Goal: Task Accomplishment & Management: Manage account settings

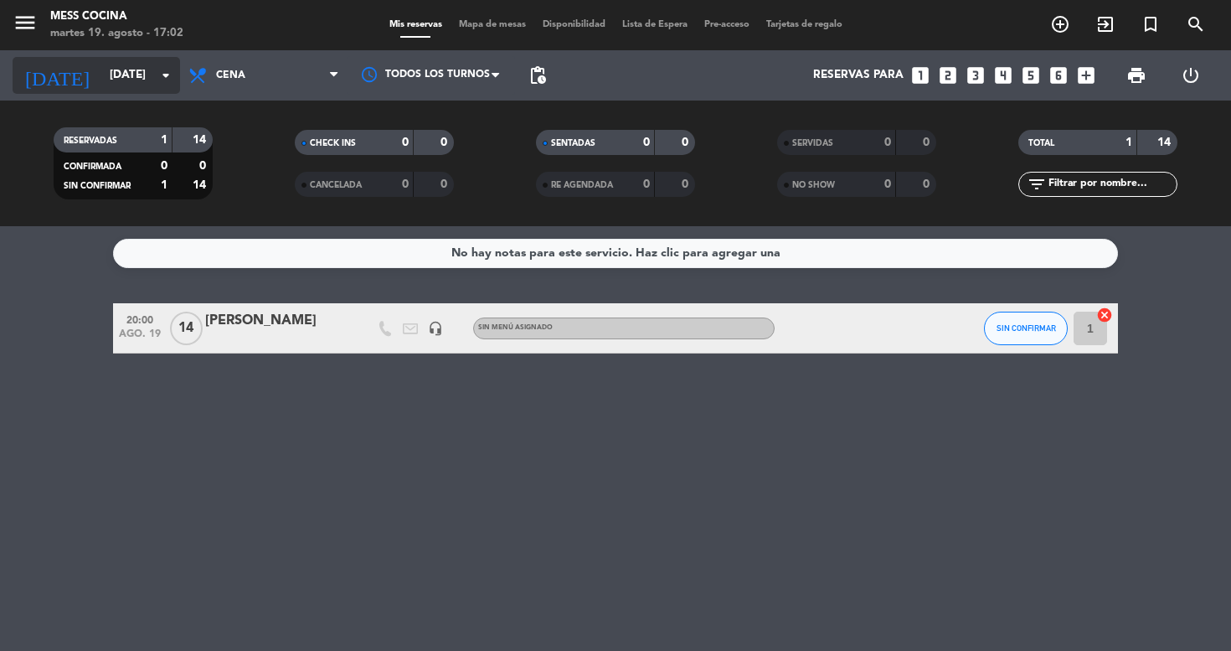
click at [152, 92] on div "[DATE] [DATE] arrow_drop_down" at bounding box center [97, 75] width 168 height 37
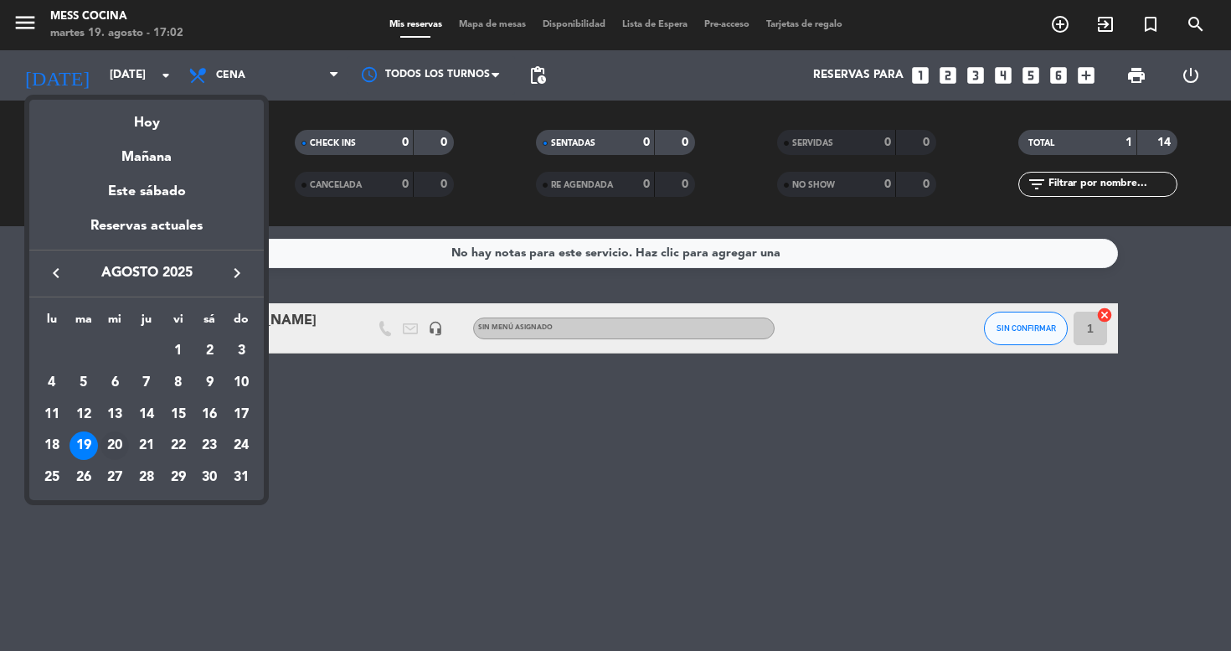
click at [124, 444] on div "20" at bounding box center [115, 445] width 28 height 28
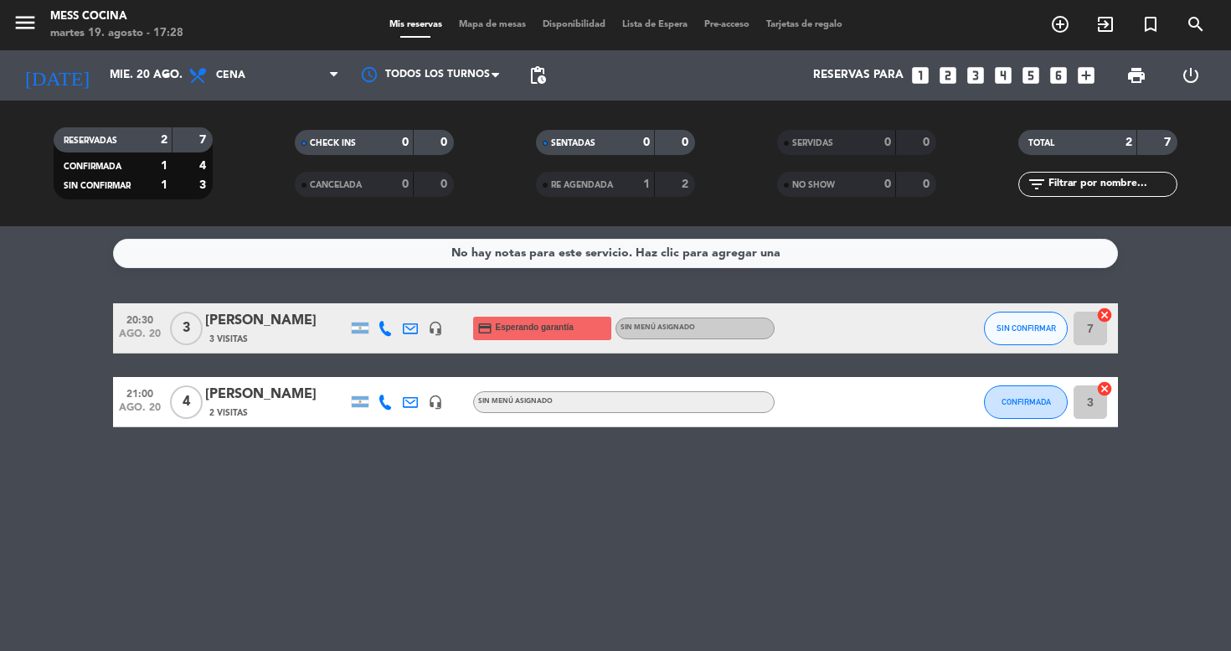
drag, startPoint x: 114, startPoint y: 307, endPoint x: 223, endPoint y: 469, distance: 195.6
click at [224, 471] on div "No hay notas para este servicio. Haz clic para agregar una 20:30 [DATE] 3 [PERS…" at bounding box center [615, 438] width 1231 height 425
click at [223, 469] on div "No hay notas para este servicio. Haz clic para agregar una 20:30 [DATE] 3 [PERS…" at bounding box center [615, 438] width 1231 height 425
drag, startPoint x: 223, startPoint y: 469, endPoint x: 65, endPoint y: 401, distance: 171.5
click at [65, 401] on div "No hay notas para este servicio. Haz clic para agregar una 20:30 [DATE] 3 [PERS…" at bounding box center [615, 438] width 1231 height 425
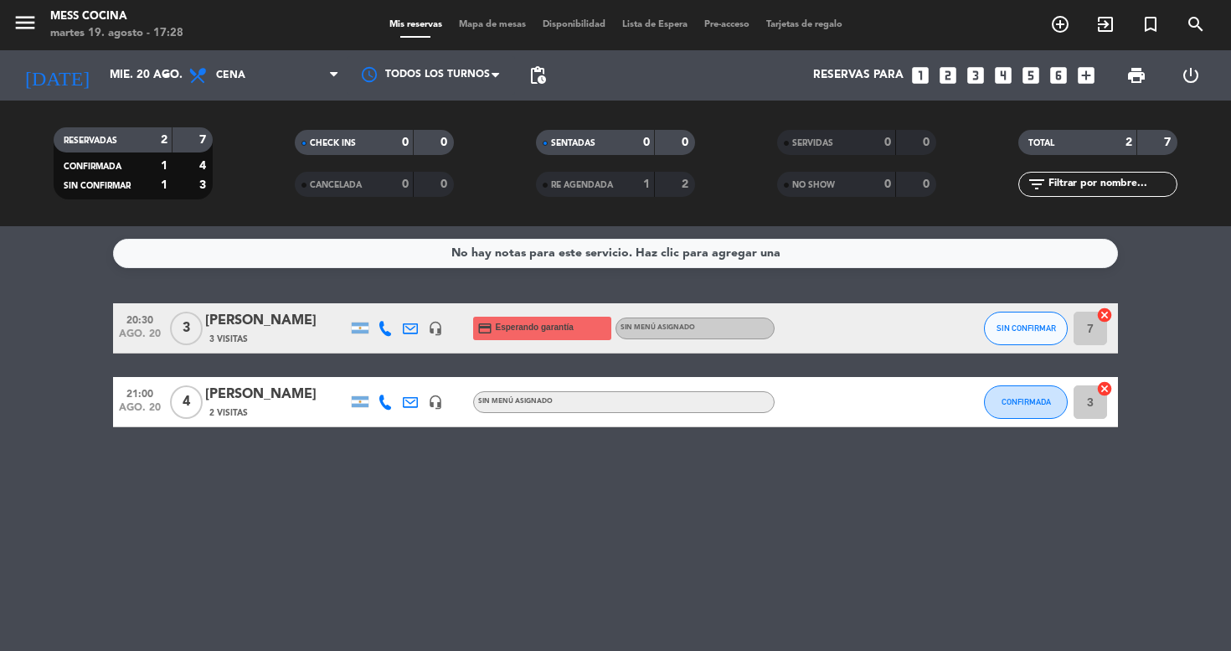
click at [65, 400] on bookings-row "20:30 [DATE] 3 [PERSON_NAME] 3 Visitas headset_mic credit_card Esperando garant…" at bounding box center [615, 365] width 1231 height 124
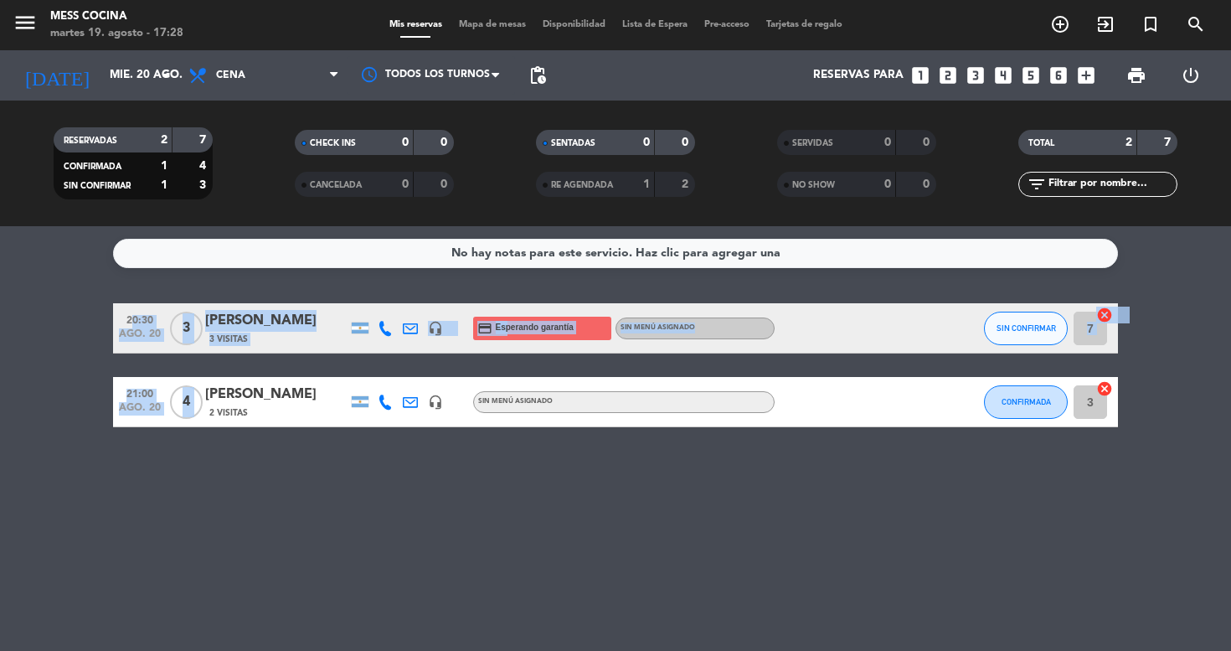
drag, startPoint x: 65, startPoint y: 400, endPoint x: 170, endPoint y: 485, distance: 135.8
click at [170, 485] on div "No hay notas para este servicio. Haz clic para agregar una 20:30 [DATE] 3 [PERS…" at bounding box center [615, 438] width 1231 height 425
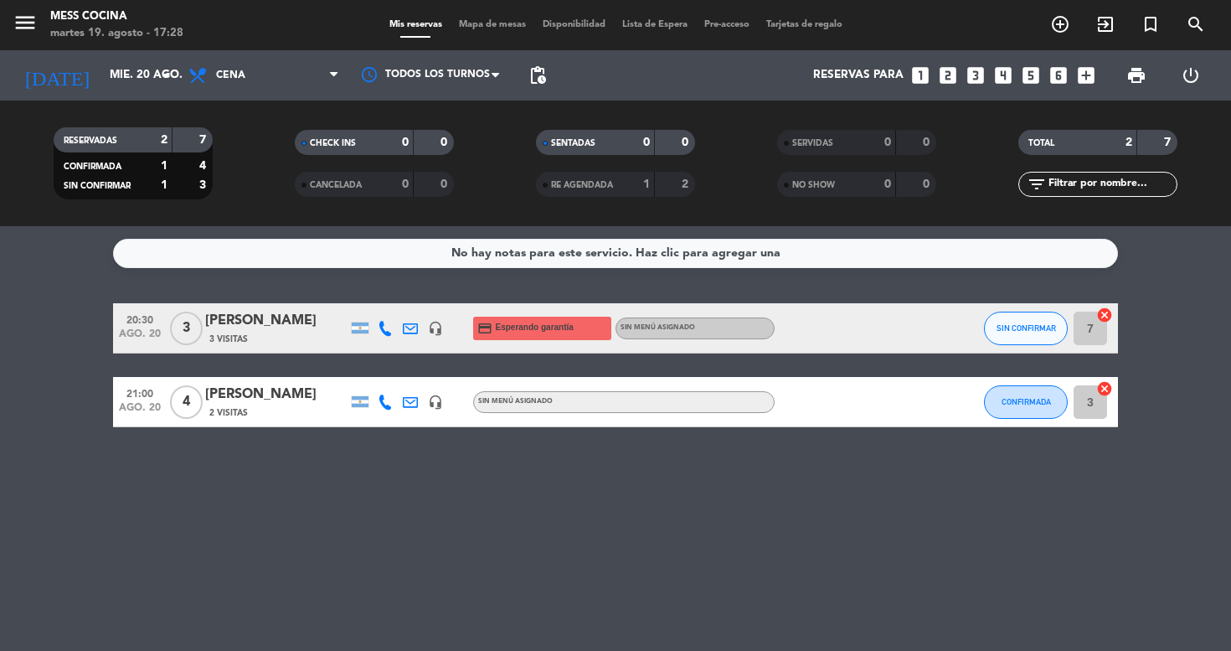
drag, startPoint x: 170, startPoint y: 485, endPoint x: 170, endPoint y: 339, distance: 145.8
click at [170, 473] on div "No hay notas para este servicio. Haz clic para agregar una 20:30 [DATE] 3 [PERS…" at bounding box center [615, 438] width 1231 height 425
click at [155, 107] on div "RESERVADAS 2 7 CONFIRMADA 1 4 SIN CONFIRMAR 1 3 CHECK INS 0 0 CANCELADA 0 0 SEN…" at bounding box center [615, 164] width 1231 height 126
click at [163, 90] on input "mié. 20 ago." at bounding box center [176, 75] width 150 height 30
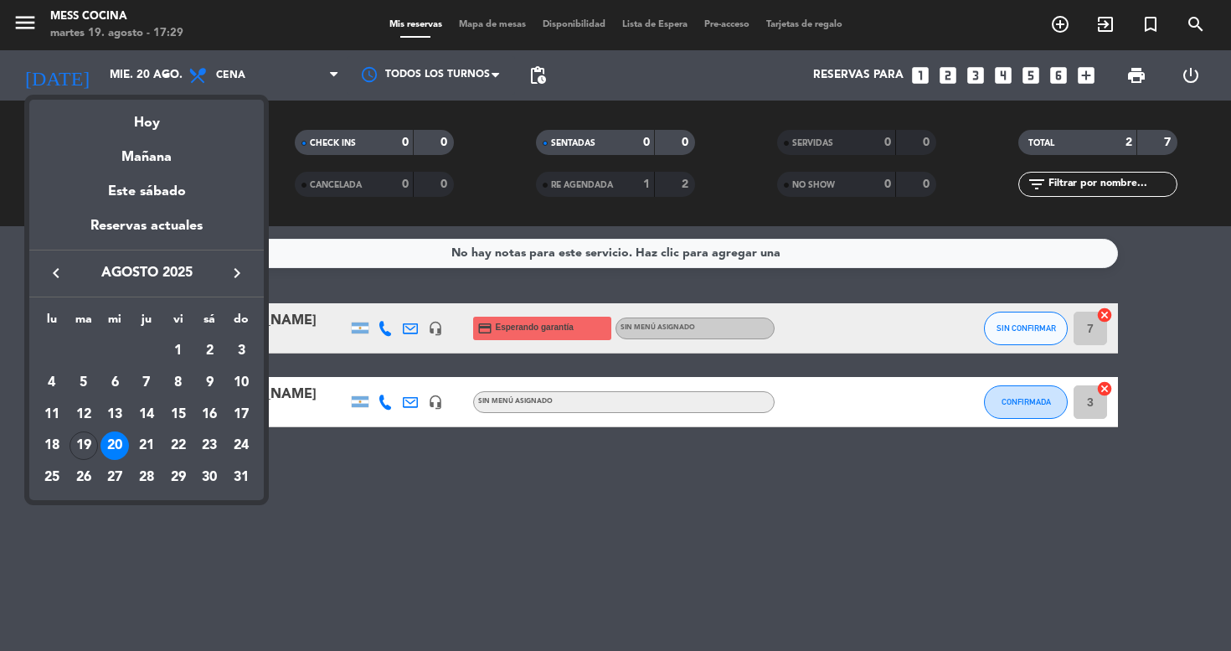
click at [248, 611] on div at bounding box center [615, 325] width 1231 height 651
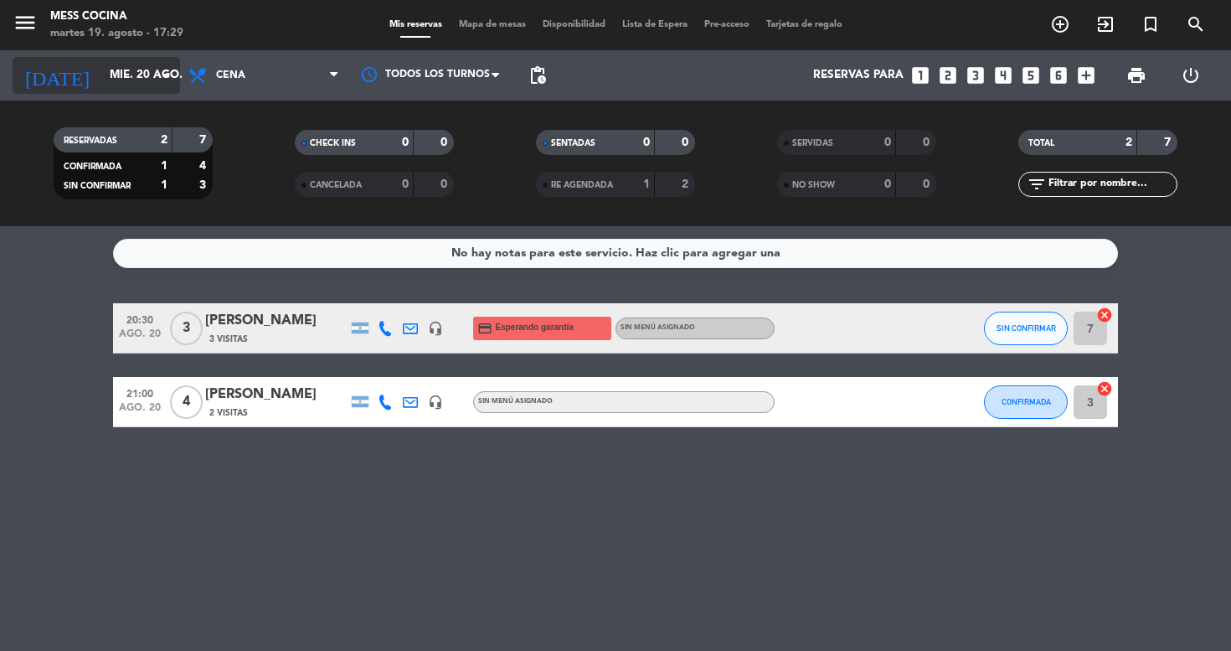
click at [147, 65] on input "mié. 20 ago." at bounding box center [176, 75] width 150 height 30
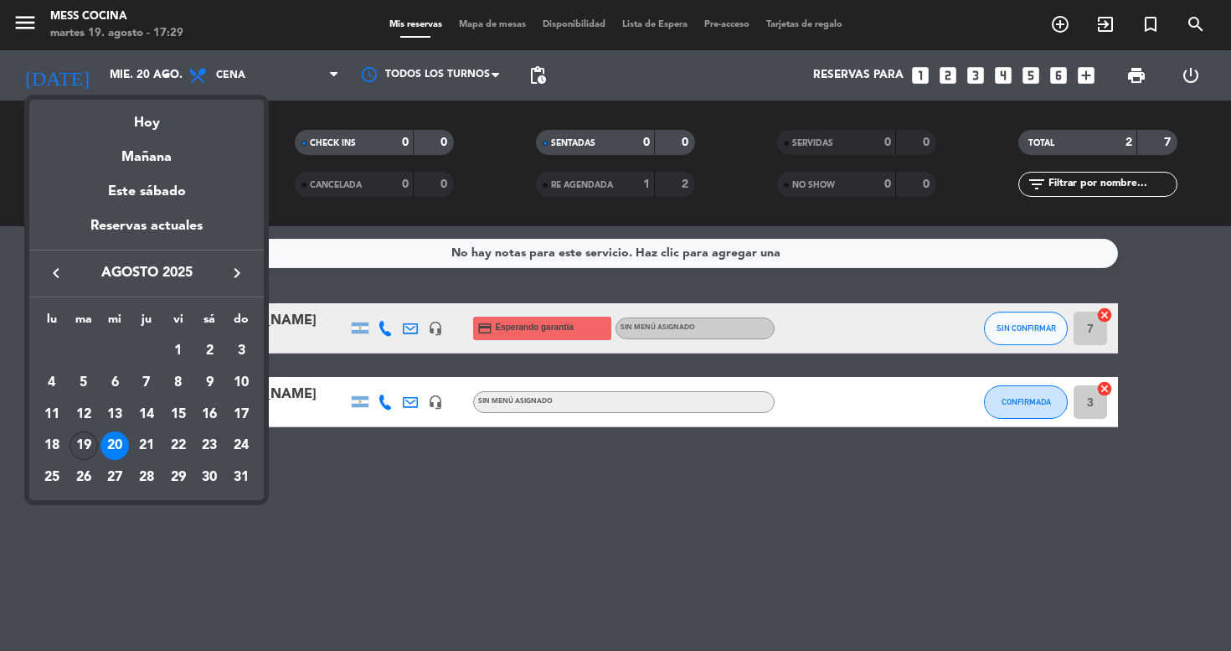
click at [93, 457] on div "19" at bounding box center [84, 445] width 28 height 28
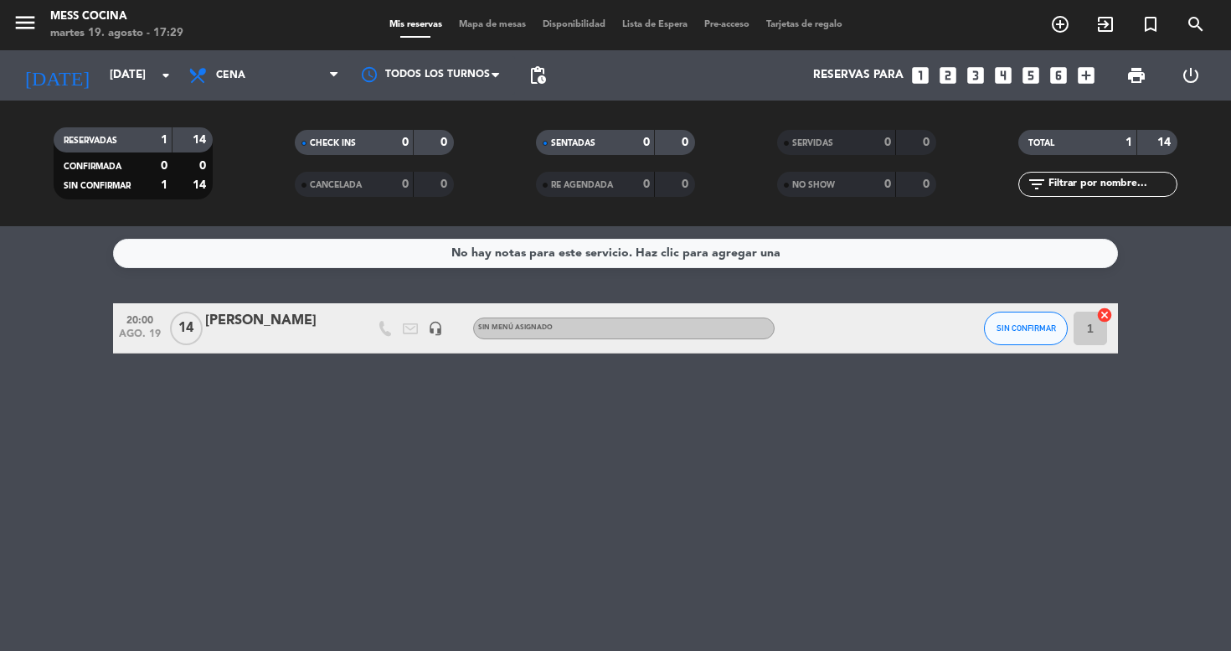
drag, startPoint x: 97, startPoint y: 327, endPoint x: 177, endPoint y: 430, distance: 130.2
click at [178, 430] on div "No hay notas para este servicio. Haz clic para agregar una 20:00 [DATE] [PERSON…" at bounding box center [615, 438] width 1231 height 425
click at [142, 60] on input "[DATE]" at bounding box center [176, 75] width 150 height 30
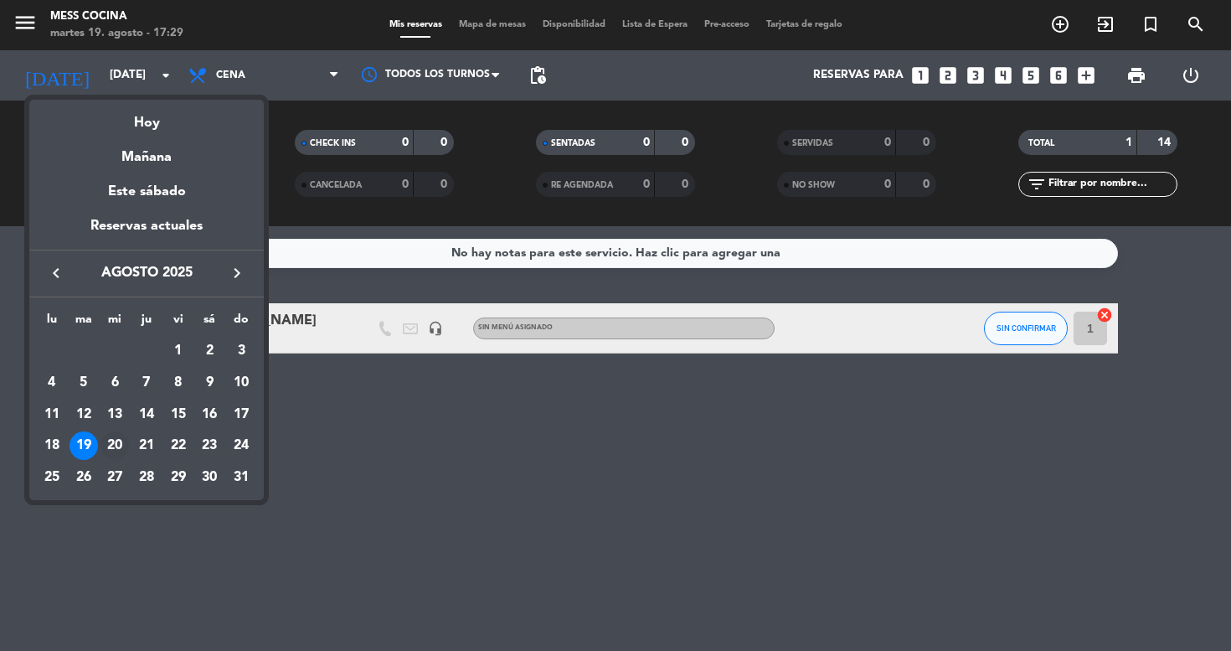
click at [116, 447] on div "20" at bounding box center [115, 445] width 28 height 28
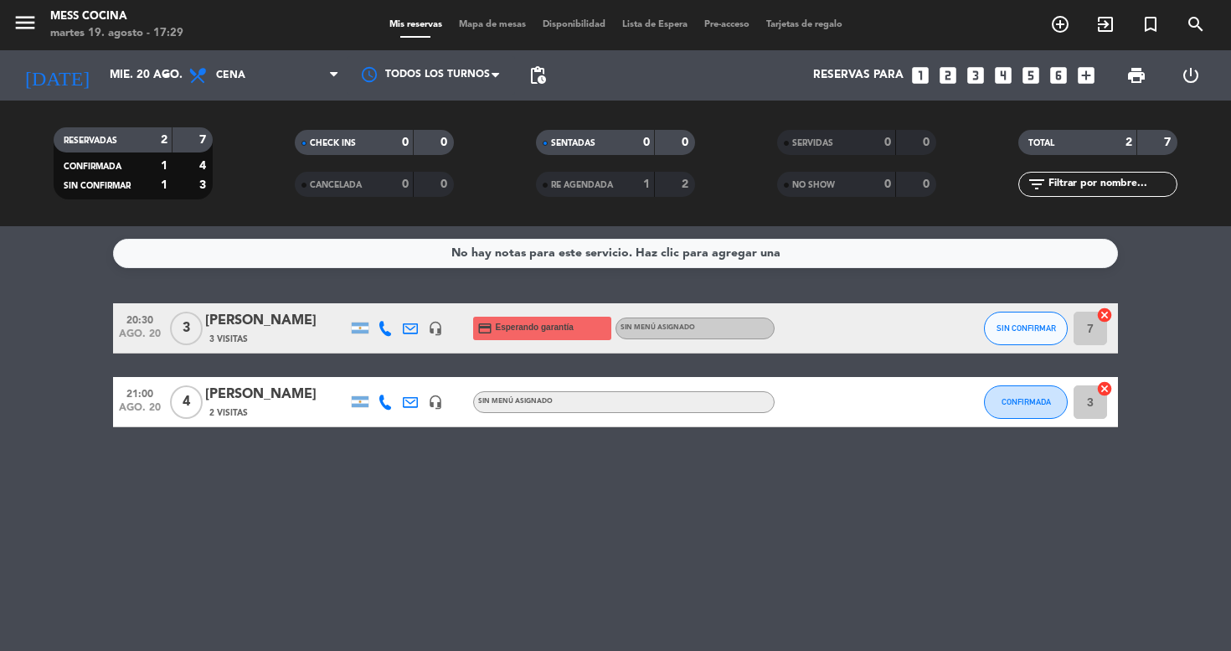
click at [210, 398] on div "[PERSON_NAME]" at bounding box center [276, 395] width 142 height 22
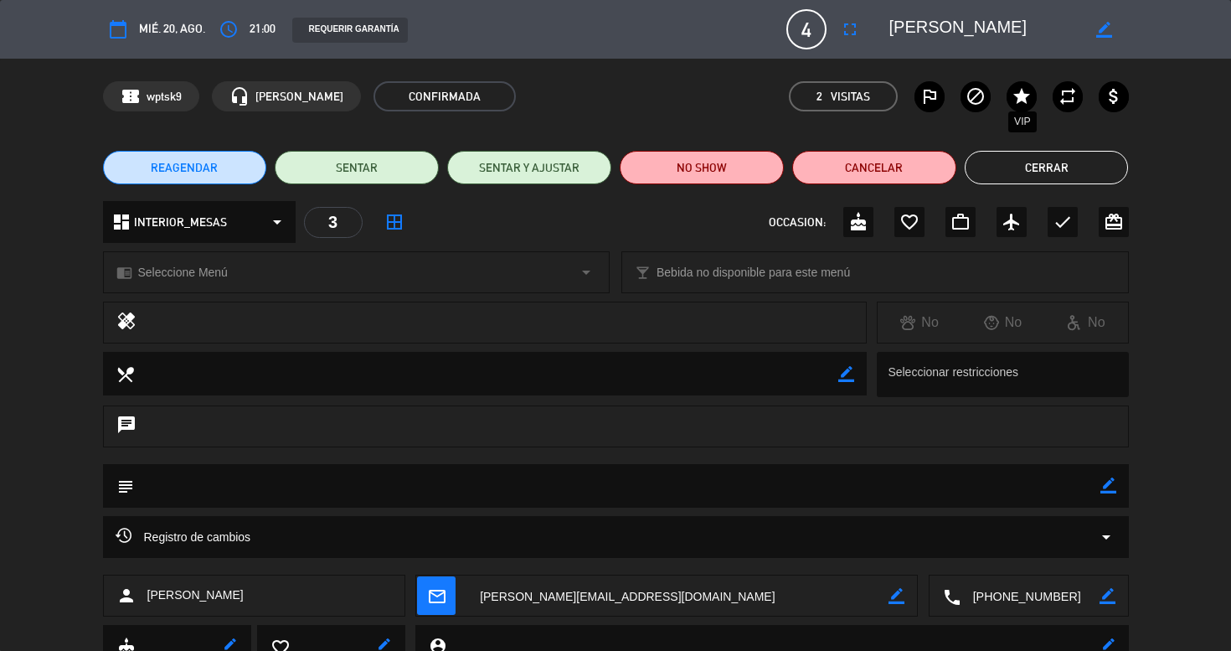
click at [1021, 101] on icon "star" at bounding box center [1022, 96] width 20 height 20
click at [1105, 104] on icon "attach_money" at bounding box center [1114, 96] width 20 height 20
click at [1076, 154] on button "Cerrar" at bounding box center [1047, 168] width 164 height 34
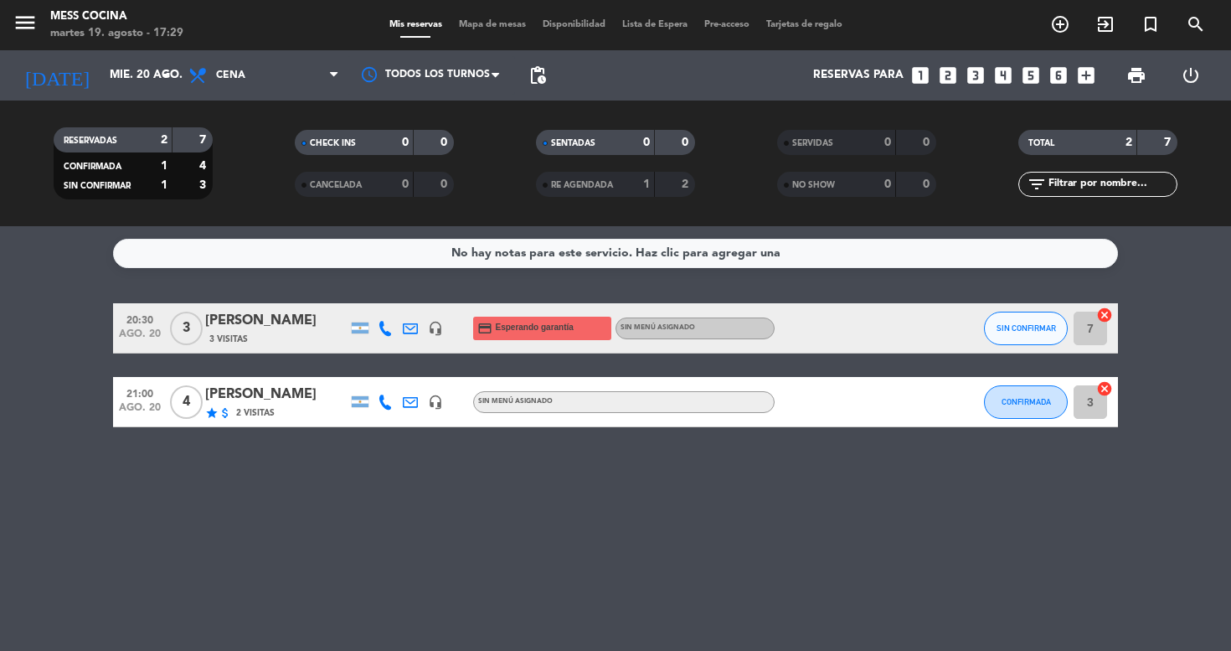
drag, startPoint x: 493, startPoint y: 508, endPoint x: 628, endPoint y: 298, distance: 249.1
click at [628, 298] on div "No hay notas para este servicio. Haz clic para agregar una 20:30 [DATE] 3 [PERS…" at bounding box center [615, 438] width 1231 height 425
drag, startPoint x: 628, startPoint y: 298, endPoint x: 511, endPoint y: 503, distance: 236.4
click at [512, 505] on div "No hay notas para este servicio. Haz clic para agregar una 20:30 [DATE] 3 [PERS…" at bounding box center [615, 438] width 1231 height 425
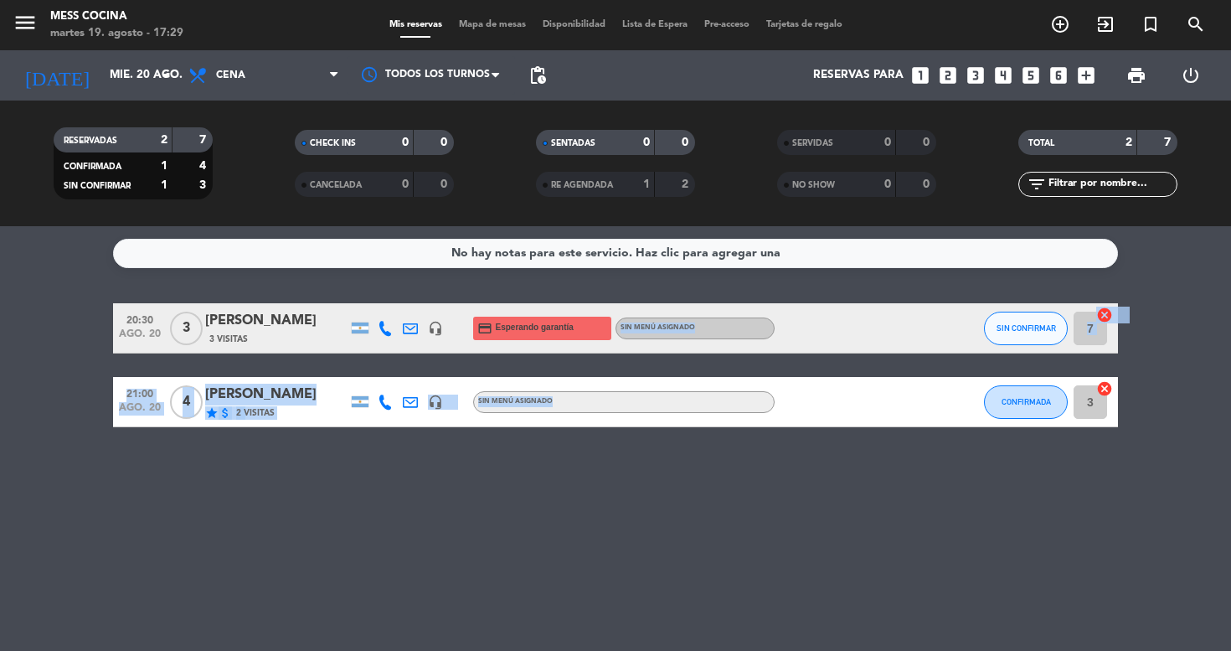
click at [511, 503] on div "No hay notas para este servicio. Haz clic para agregar una 20:30 [DATE] 3 [PERS…" at bounding box center [615, 438] width 1231 height 425
drag, startPoint x: 512, startPoint y: 534, endPoint x: 493, endPoint y: 545, distance: 21.7
click at [493, 545] on div "No hay notas para este servicio. Haz clic para agregar una 20:30 [DATE] 3 [PERS…" at bounding box center [615, 438] width 1231 height 425
drag, startPoint x: 493, startPoint y: 545, endPoint x: 513, endPoint y: 432, distance: 114.0
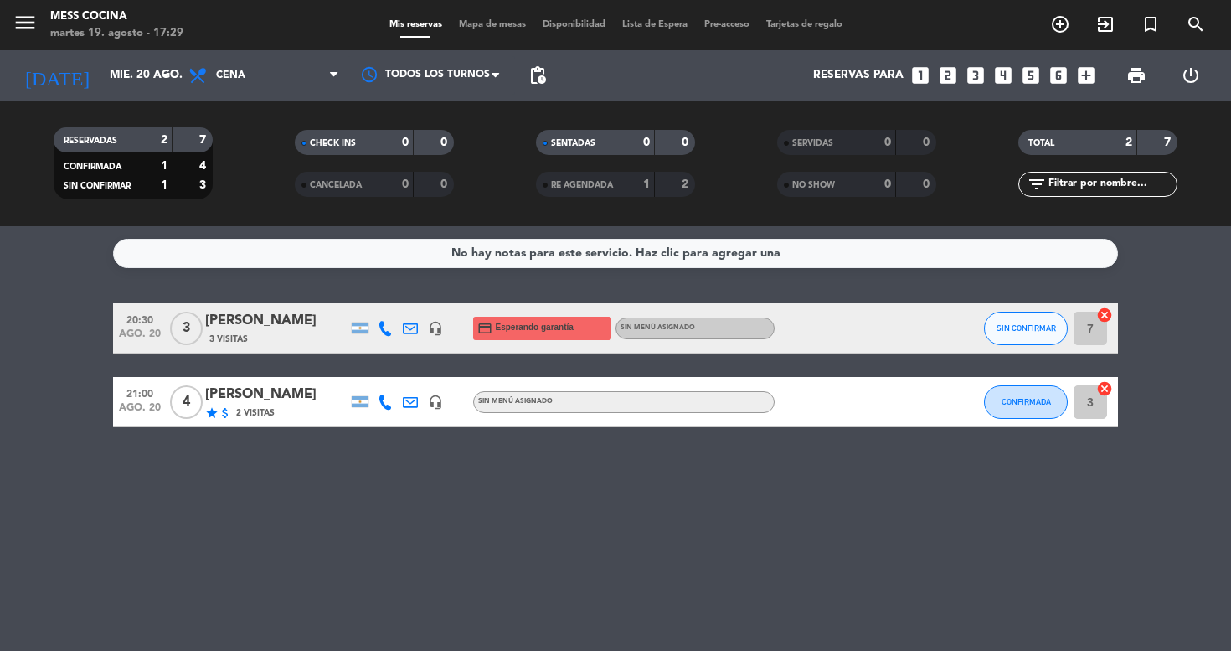
click at [493, 543] on div "No hay notas para este servicio. Haz clic para agregar una 20:30 [DATE] 3 [PERS…" at bounding box center [615, 438] width 1231 height 425
click at [615, 197] on div "SENTADAS 0 0 RE AGENDADA 1 2" at bounding box center [615, 163] width 241 height 92
click at [627, 187] on div "1" at bounding box center [634, 184] width 34 height 19
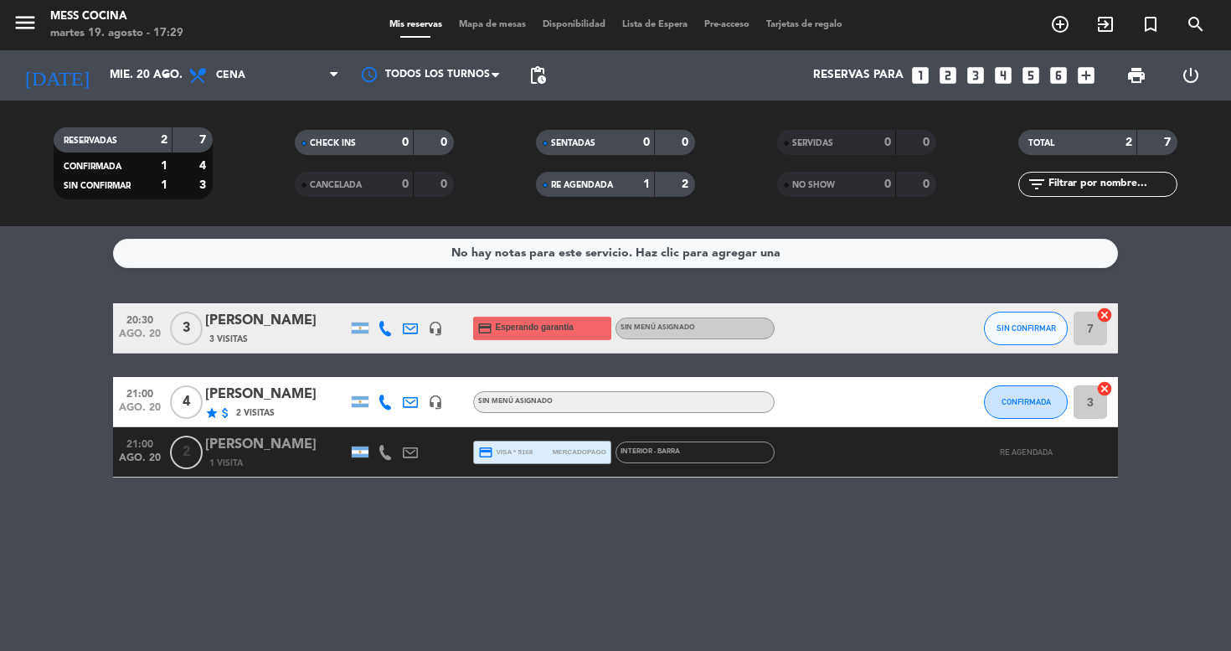
click at [627, 187] on div "1" at bounding box center [634, 184] width 34 height 19
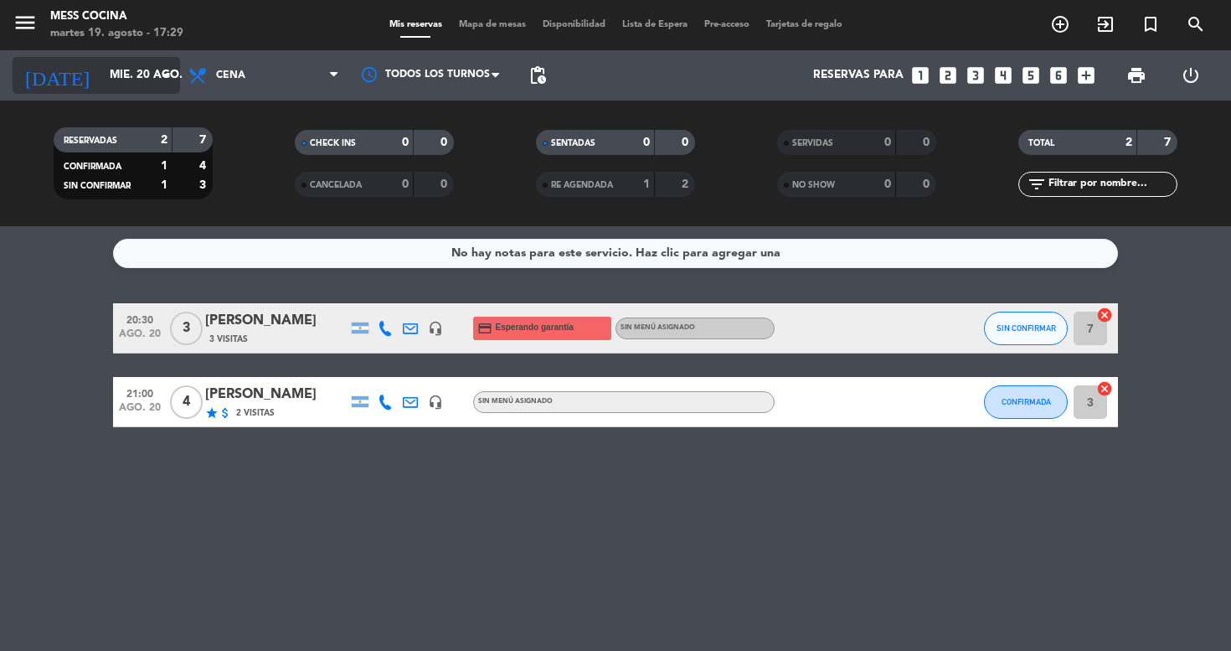
click at [142, 71] on input "mié. 20 ago." at bounding box center [176, 75] width 150 height 30
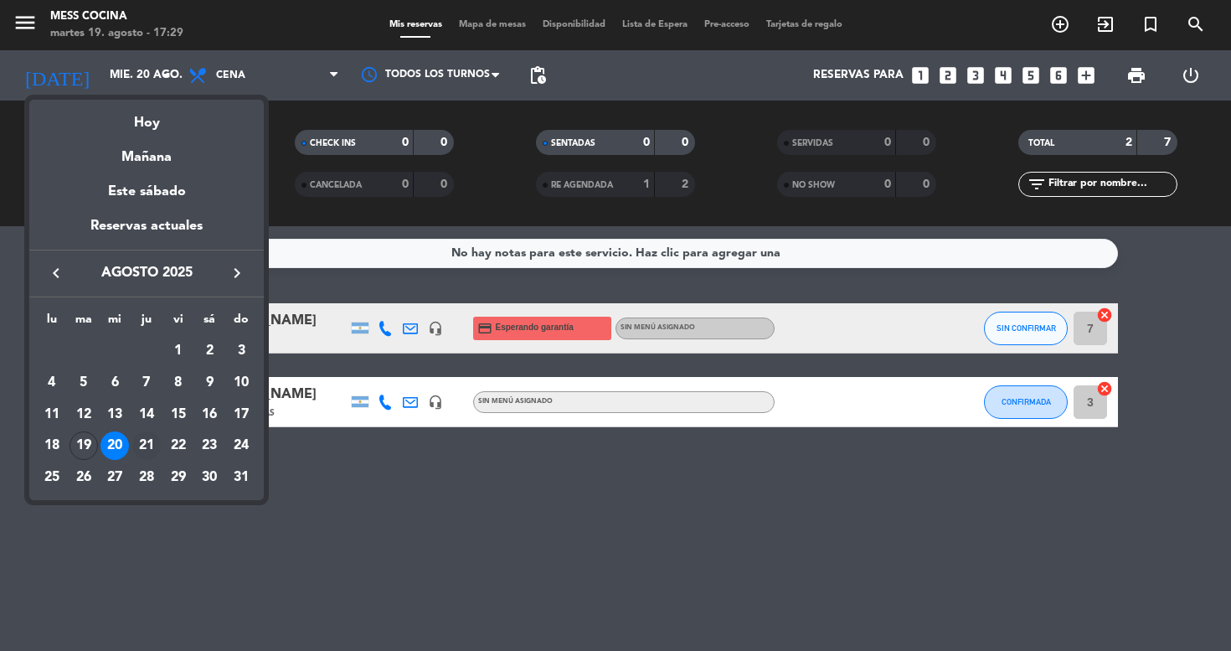
click at [140, 442] on div "21" at bounding box center [146, 445] width 28 height 28
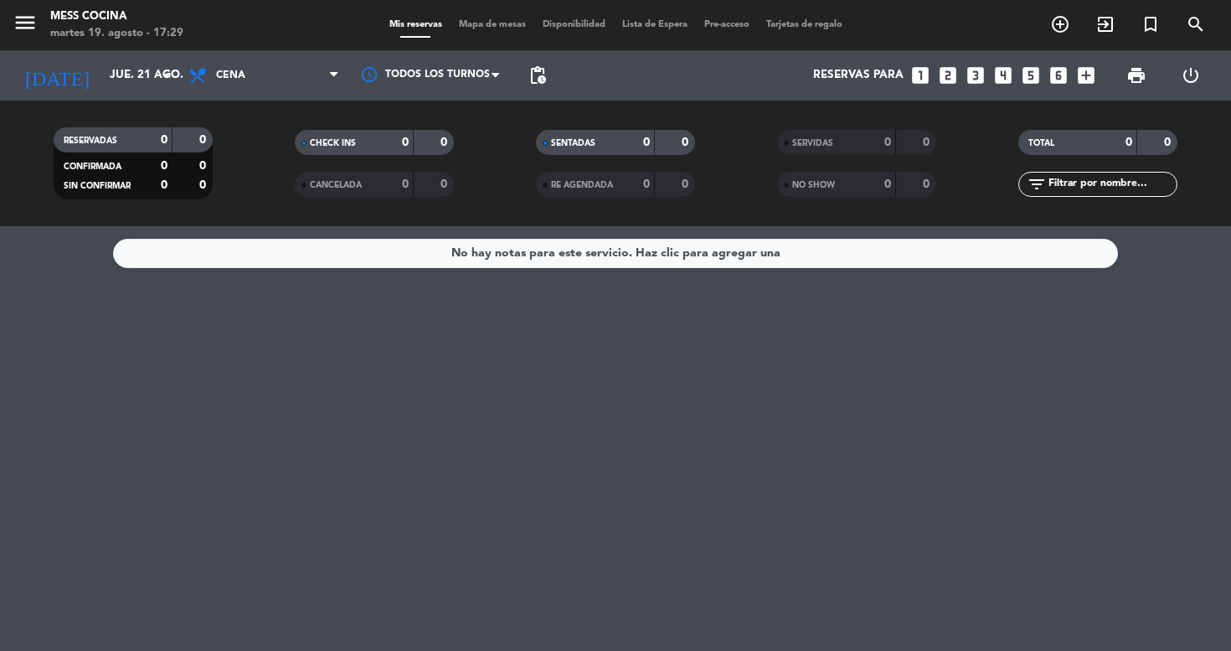
click at [127, 101] on div "RESERVADAS 0 0 CONFIRMADA 0 0 SIN CONFIRMAR 0 0 CHECK INS 0 0 CANCELADA 0 0 SEN…" at bounding box center [615, 164] width 1231 height 126
click at [132, 67] on input "jue. 21 ago." at bounding box center [176, 75] width 150 height 30
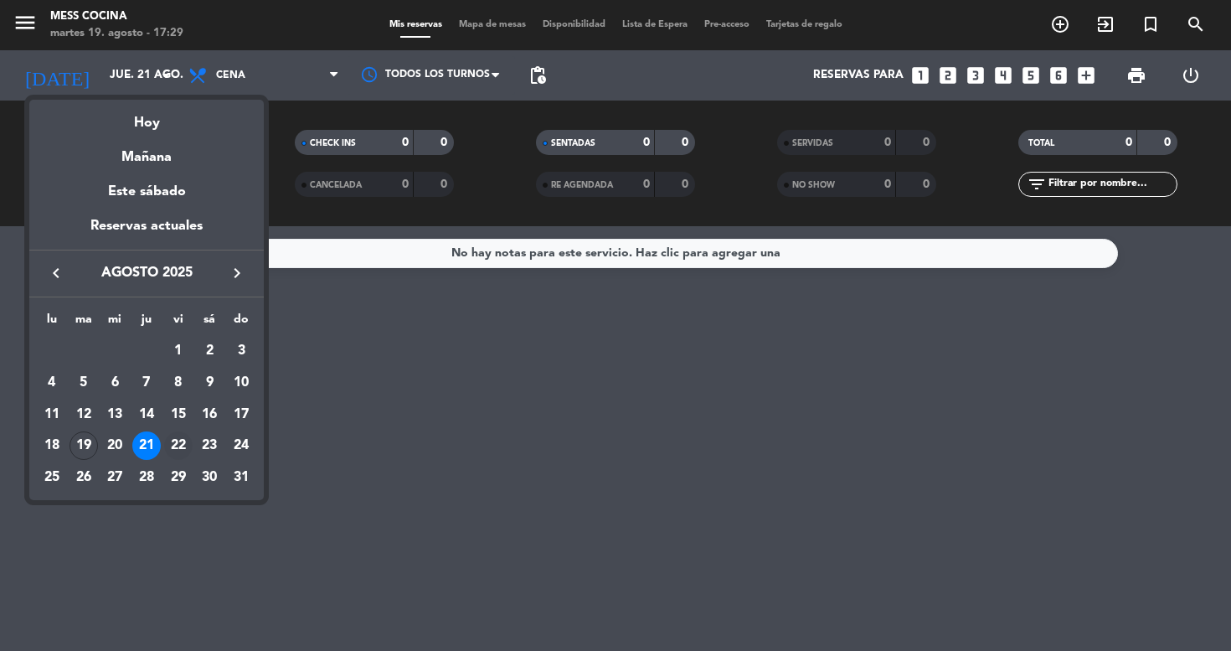
click at [174, 433] on td "22" at bounding box center [179, 446] width 32 height 32
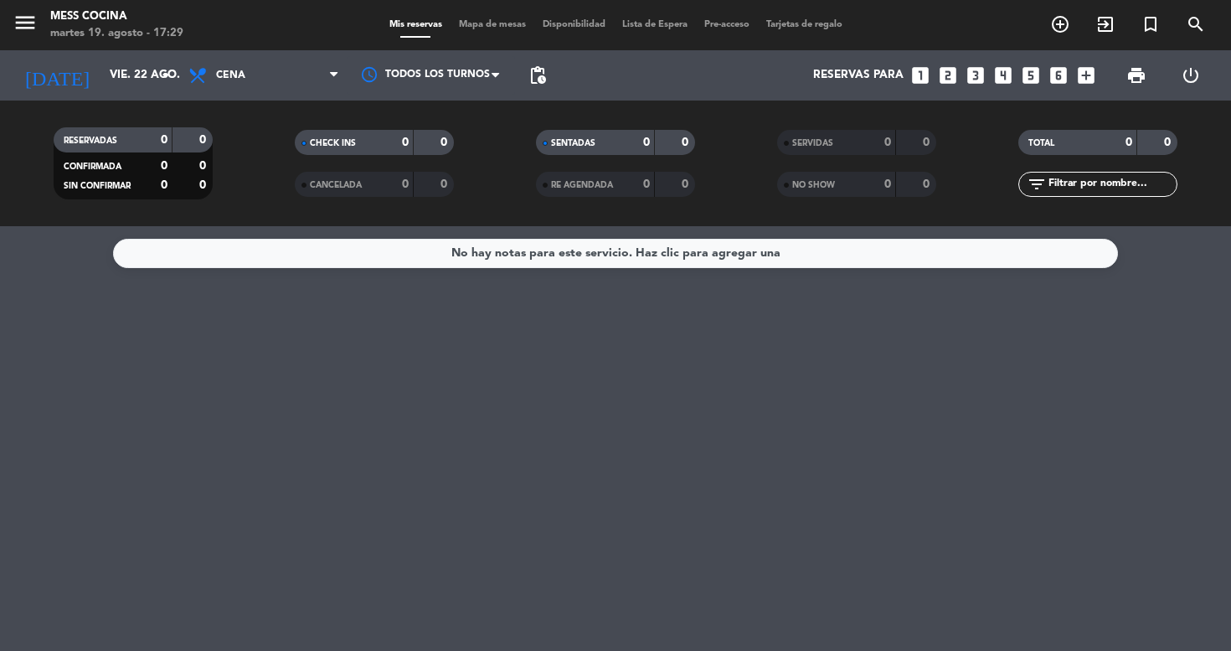
click at [195, 104] on div "RESERVADAS 0 0 CONFIRMADA 0 0 SIN CONFIRMAR 0 0 CHECK INS 0 0 CANCELADA 0 0 SEN…" at bounding box center [615, 164] width 1231 height 126
click at [227, 75] on span "Cena" at bounding box center [230, 76] width 29 height 12
click at [237, 172] on div "menu Mess Cocina [DATE] 19. agosto - 17:29 Mis reservas Mapa de mesas Disponibi…" at bounding box center [615, 113] width 1231 height 226
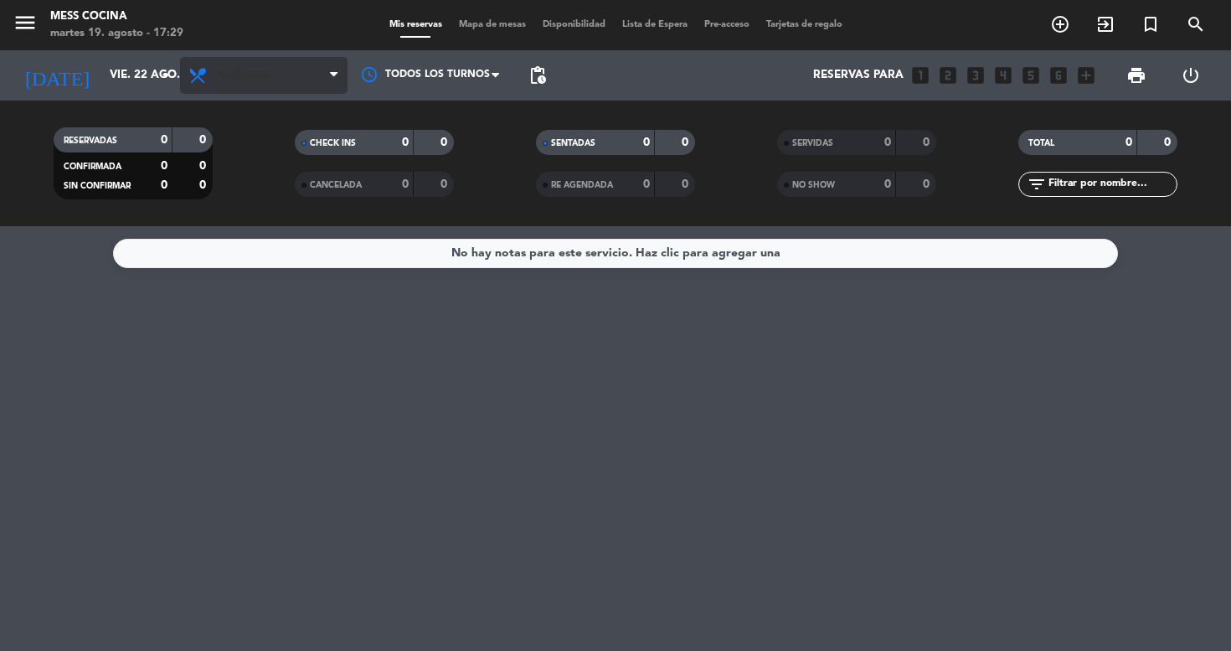
click at [252, 91] on span "Almuerzo" at bounding box center [264, 75] width 168 height 37
click at [229, 147] on div "menu Mess Cocina [DATE] 19. agosto - 17:29 Mis reservas Mapa de mesas Disponibi…" at bounding box center [615, 113] width 1231 height 226
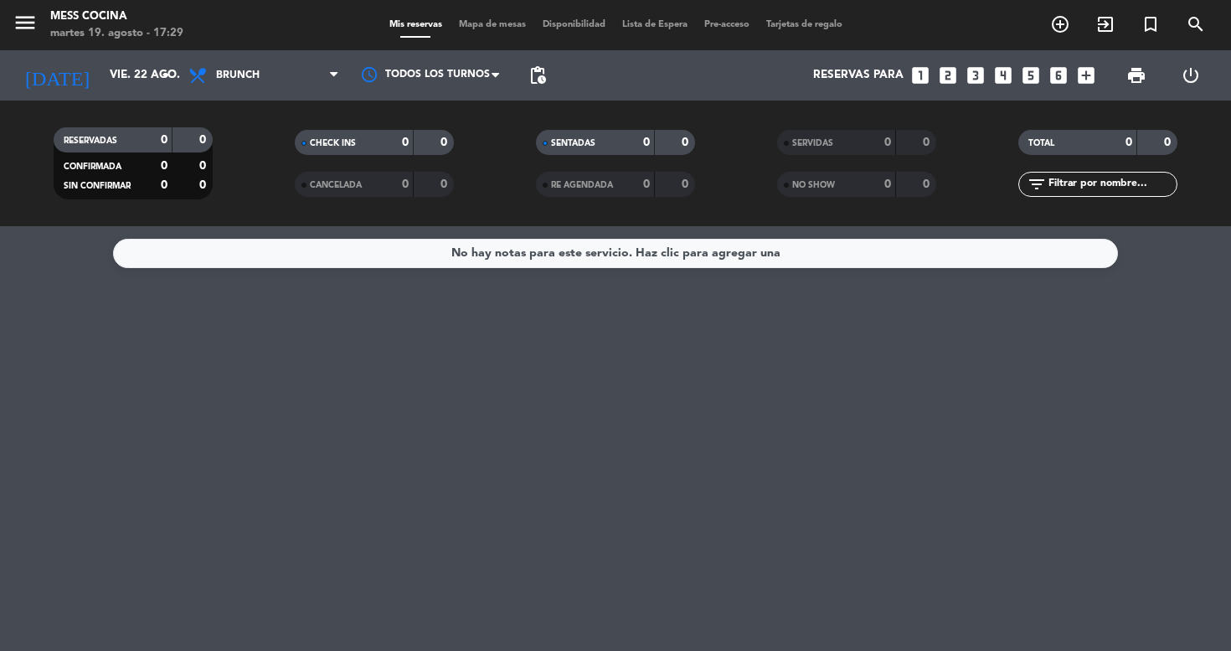
click at [110, 34] on div "martes 19. agosto - 17:29" at bounding box center [116, 33] width 133 height 17
click at [102, 55] on div "[DATE] [DATE] arrow_drop_down" at bounding box center [97, 75] width 168 height 50
click at [101, 82] on input "vie. 22 ago." at bounding box center [176, 75] width 150 height 30
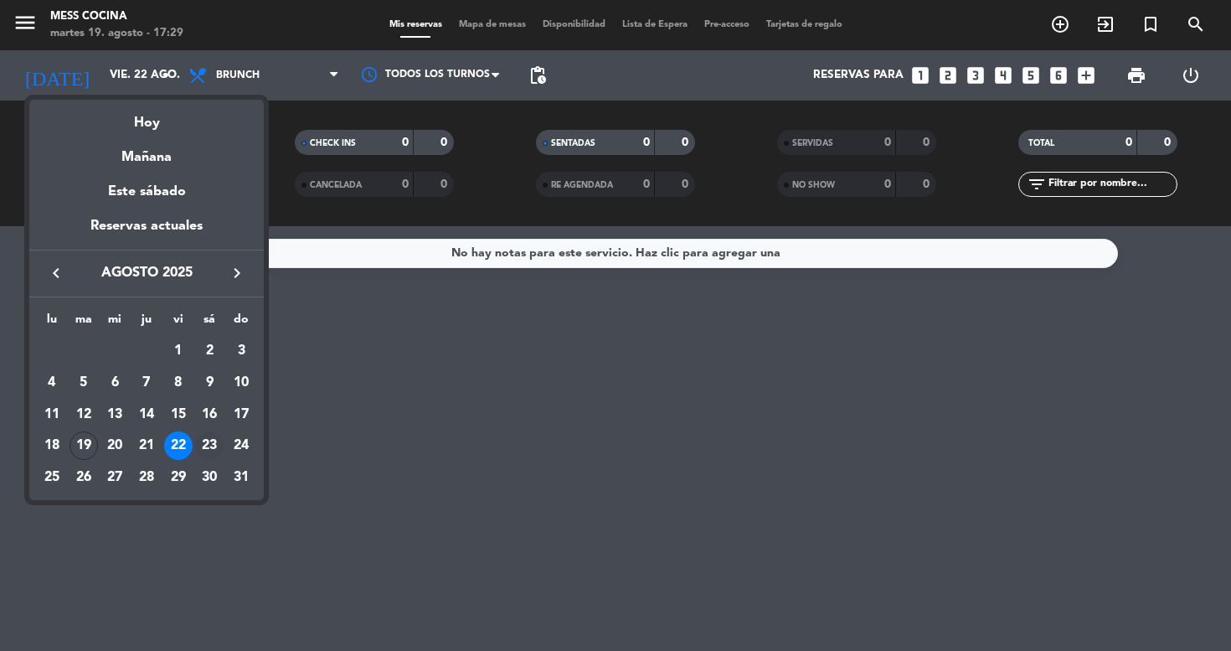
click at [216, 457] on div "23" at bounding box center [209, 445] width 28 height 28
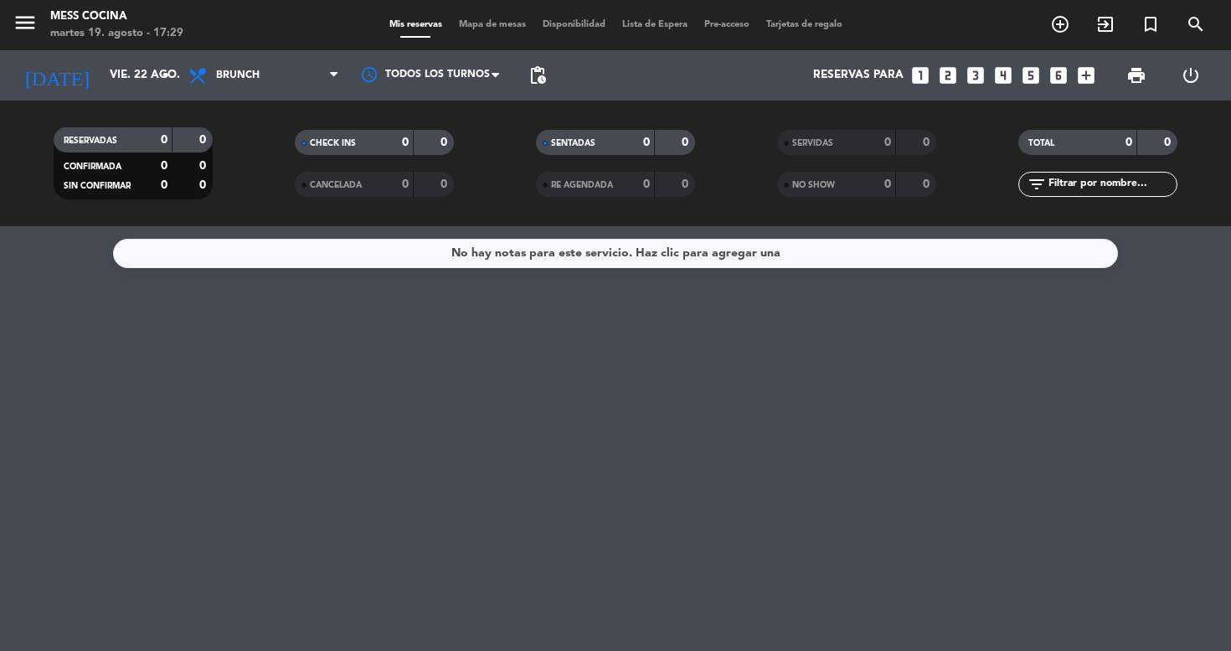
type input "sáb. 23 ago."
click at [274, 83] on span "Brunch" at bounding box center [264, 75] width 168 height 37
click at [277, 220] on div "menu Mess Cocina [DATE] 19. agosto - 17:29 Mis reservas Mapa de mesas Disponibi…" at bounding box center [615, 113] width 1231 height 226
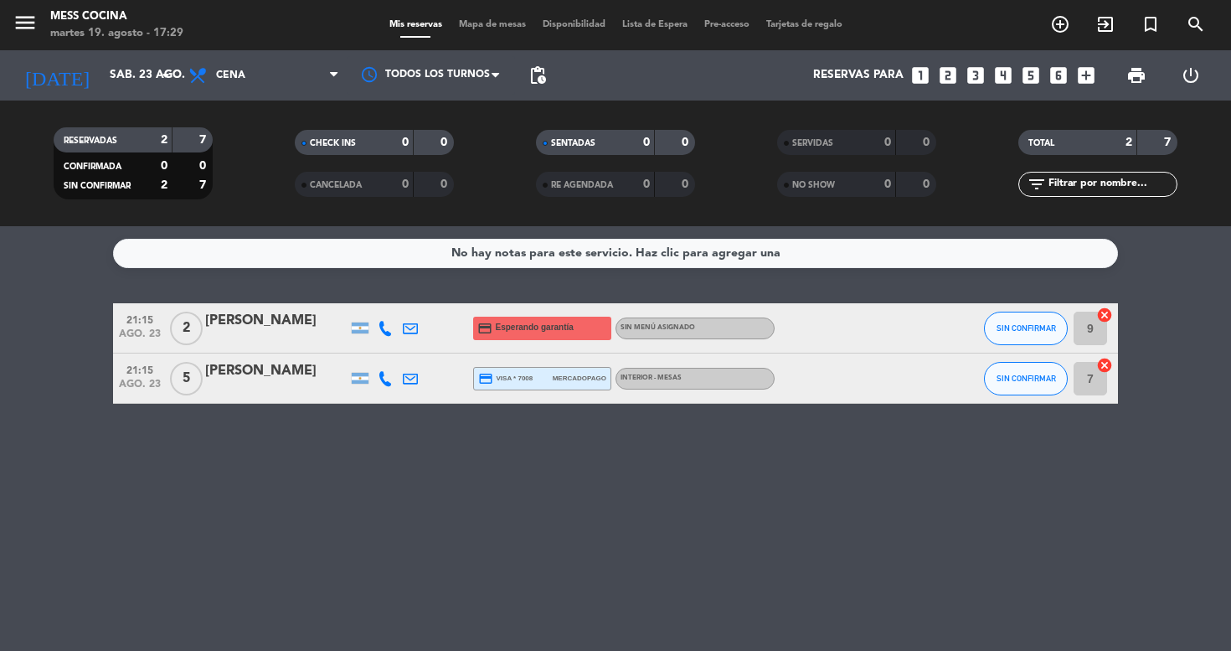
drag, startPoint x: 116, startPoint y: 350, endPoint x: 348, endPoint y: 393, distance: 236.0
click at [348, 393] on div "21:15 [DATE] 2 [PERSON_NAME] credit_card Esperando garantía Sin menú asignado S…" at bounding box center [615, 353] width 1005 height 101
click at [321, 436] on div "No hay notas para este servicio. Haz clic para agregar una 21:15 [DATE] 2 [PERS…" at bounding box center [615, 438] width 1231 height 425
drag, startPoint x: 321, startPoint y: 436, endPoint x: 115, endPoint y: 374, distance: 215.4
click at [115, 374] on div "No hay notas para este servicio. Haz clic para agregar una 21:15 [DATE] 2 [PERS…" at bounding box center [615, 438] width 1231 height 425
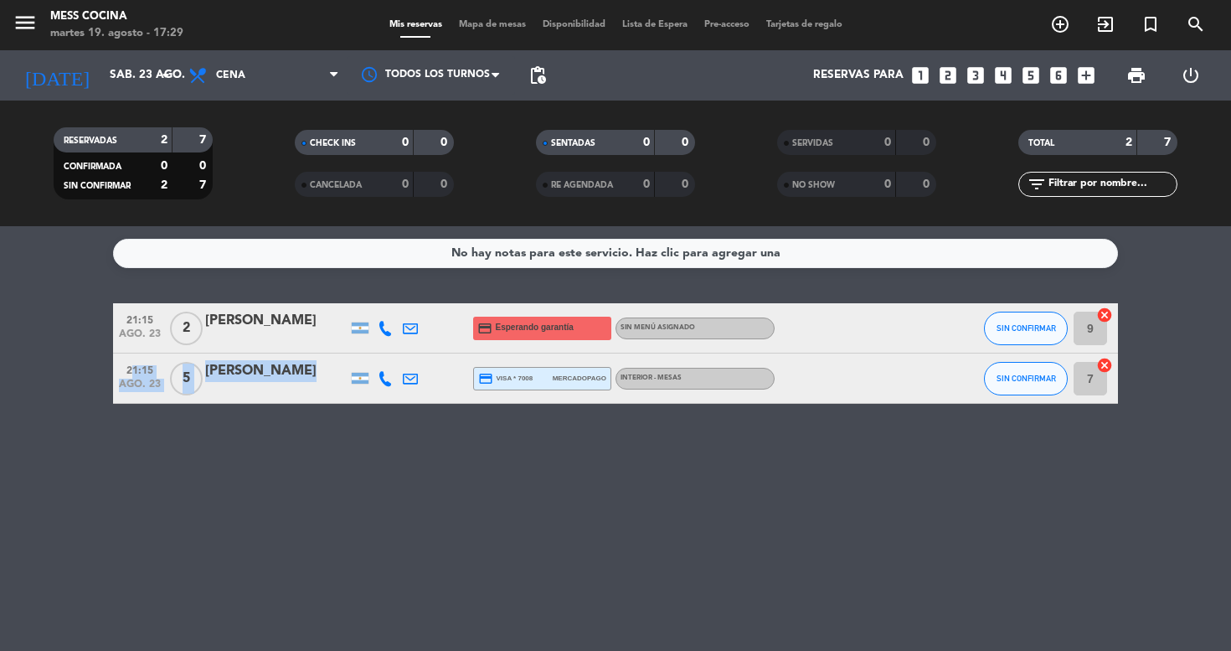
click at [197, 374] on span "5" at bounding box center [186, 379] width 33 height 34
click at [246, 373] on div "[PERSON_NAME]" at bounding box center [276, 371] width 142 height 22
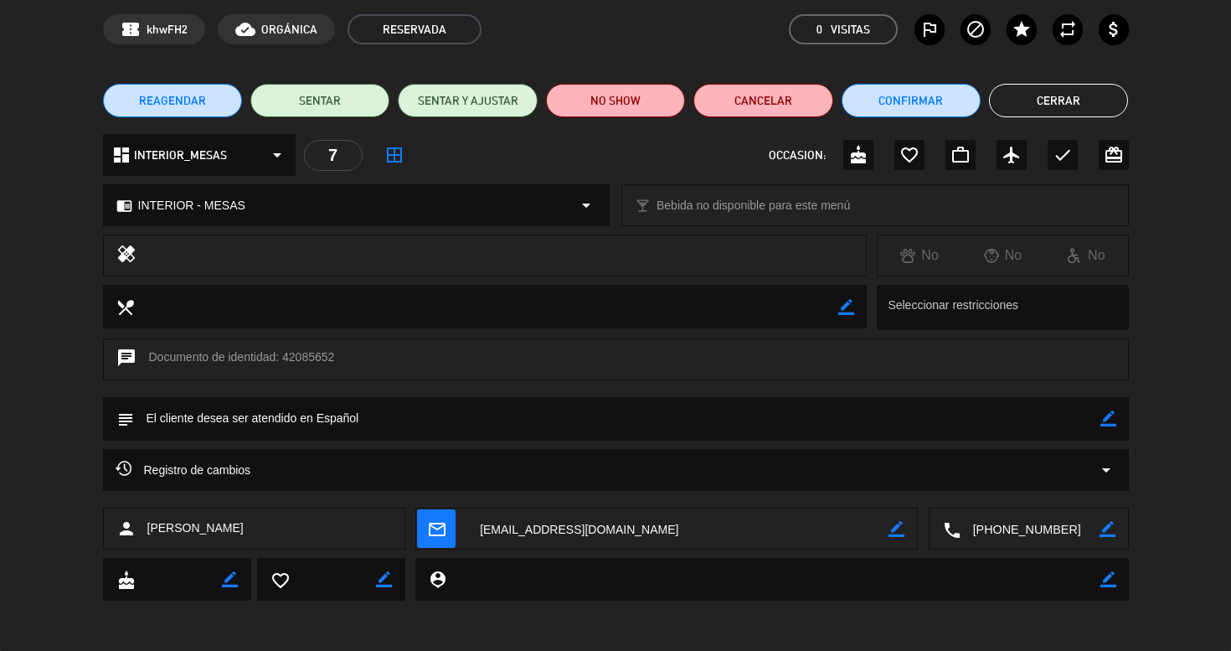
scroll to position [66, 0]
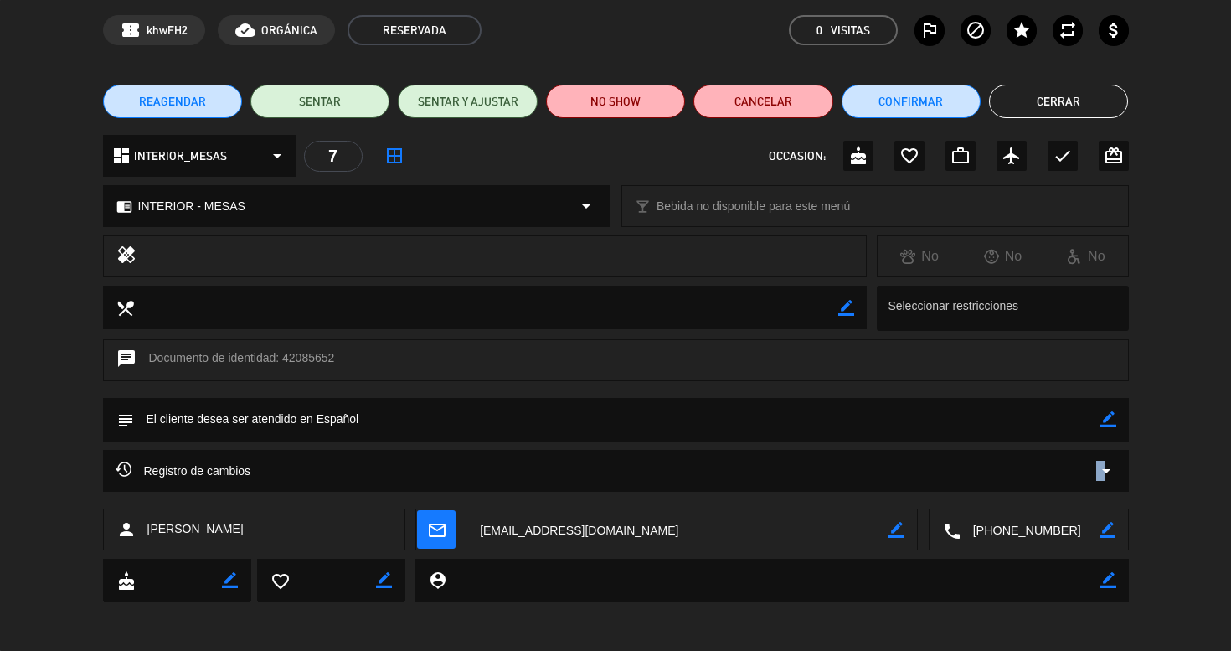
click at [1106, 460] on div "Registro de cambios arrow_drop_down" at bounding box center [616, 471] width 1026 height 42
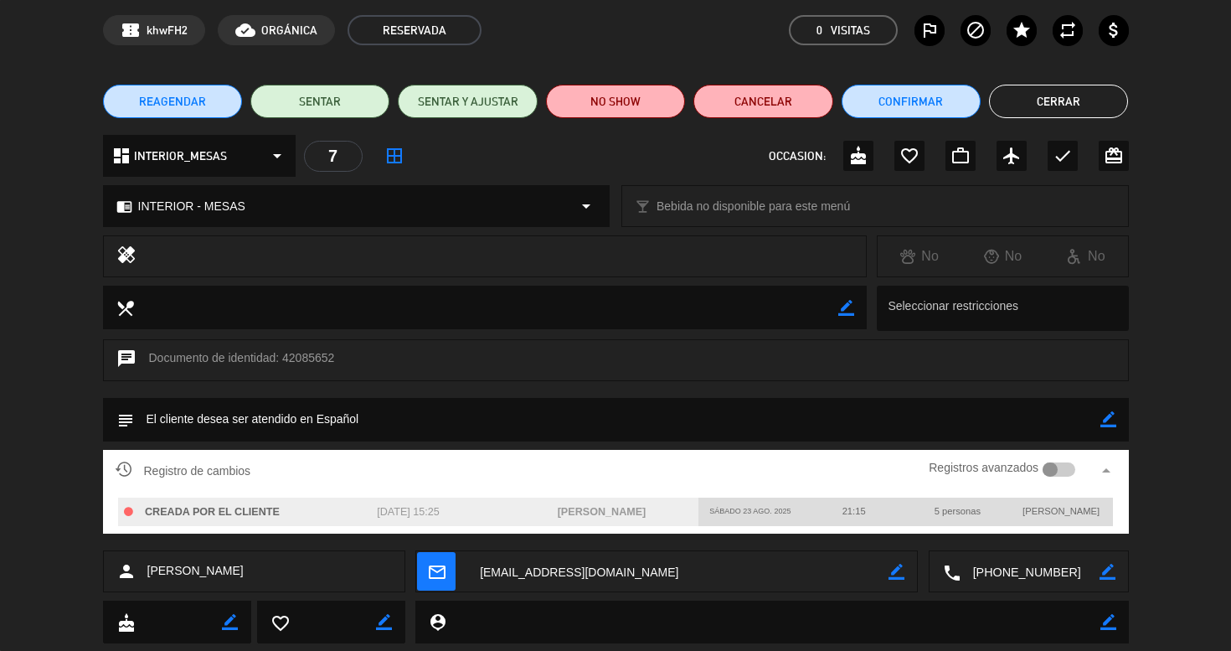
click at [1025, 461] on label "Registros avanzados" at bounding box center [984, 467] width 110 height 19
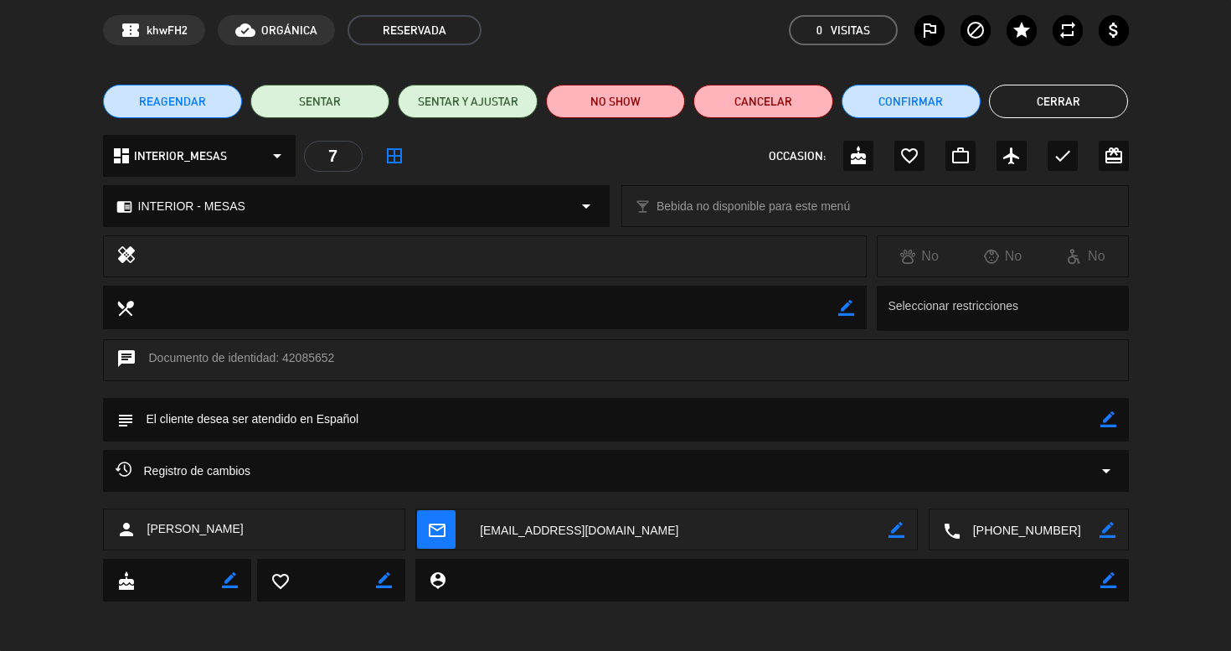
click at [1025, 461] on div "Registro de cambios arrow_drop_down" at bounding box center [616, 471] width 1001 height 20
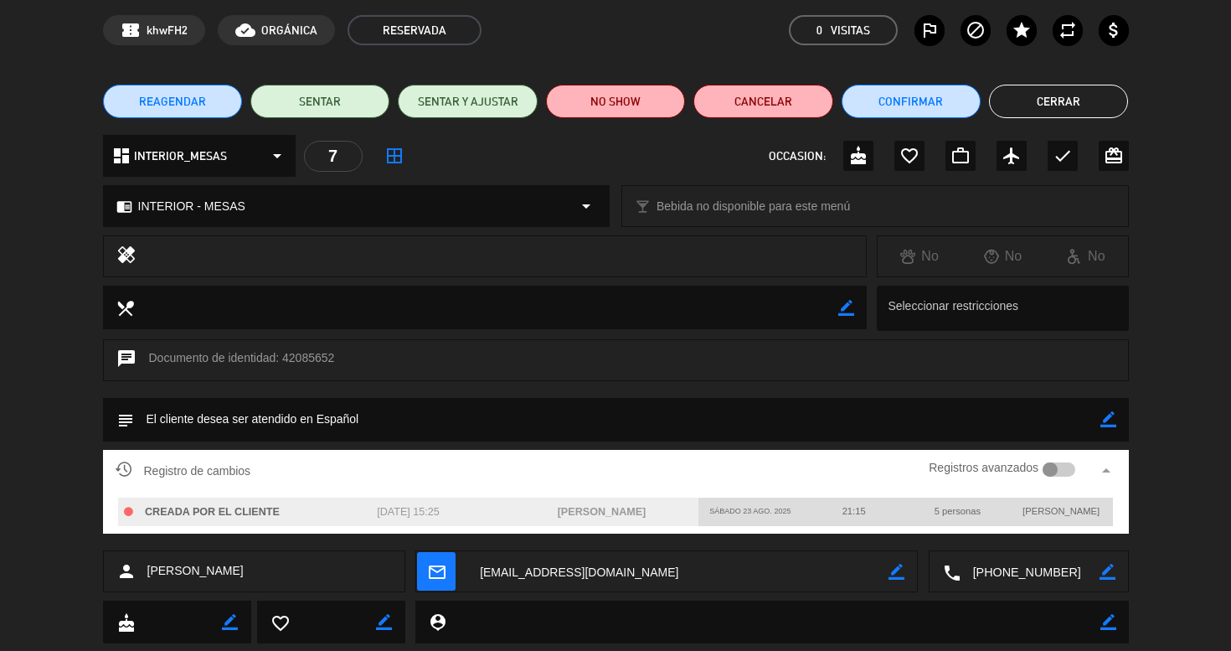
click at [1025, 461] on label "Registros avanzados" at bounding box center [984, 467] width 110 height 19
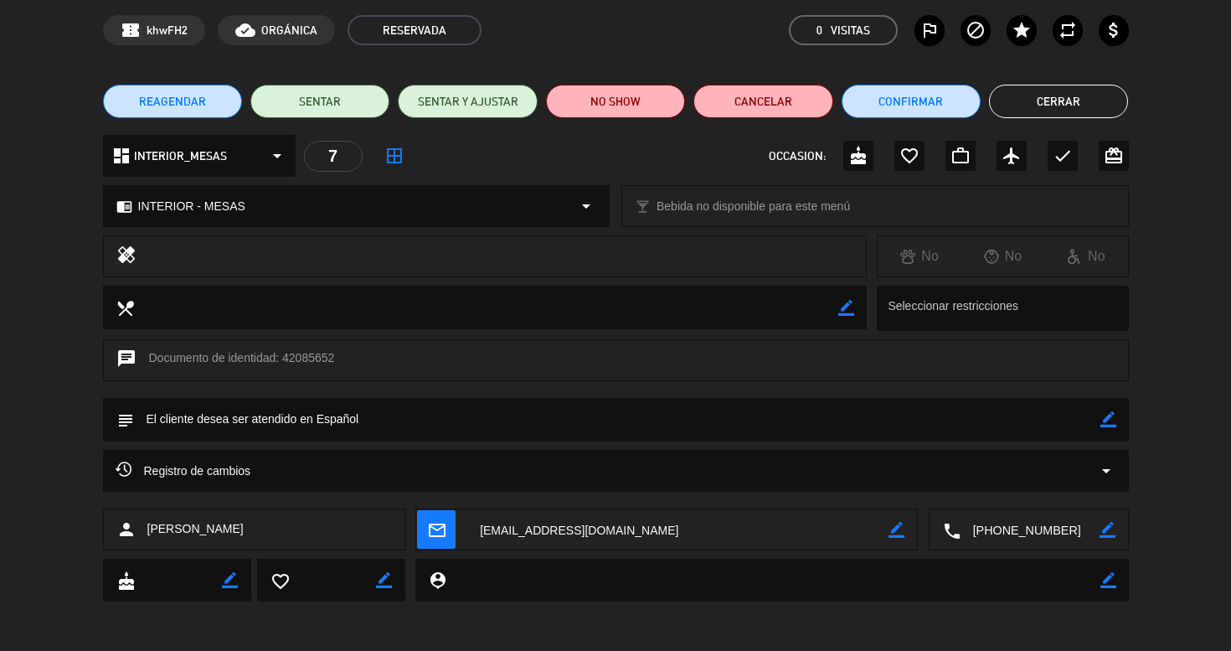
click at [1107, 421] on icon "border_color" at bounding box center [1109, 419] width 16 height 16
click at [1064, 421] on textarea at bounding box center [617, 419] width 967 height 43
click at [1097, 427] on textarea at bounding box center [617, 419] width 967 height 43
type textarea "22.30"
click at [1121, 419] on div "subject" at bounding box center [616, 420] width 1026 height 44
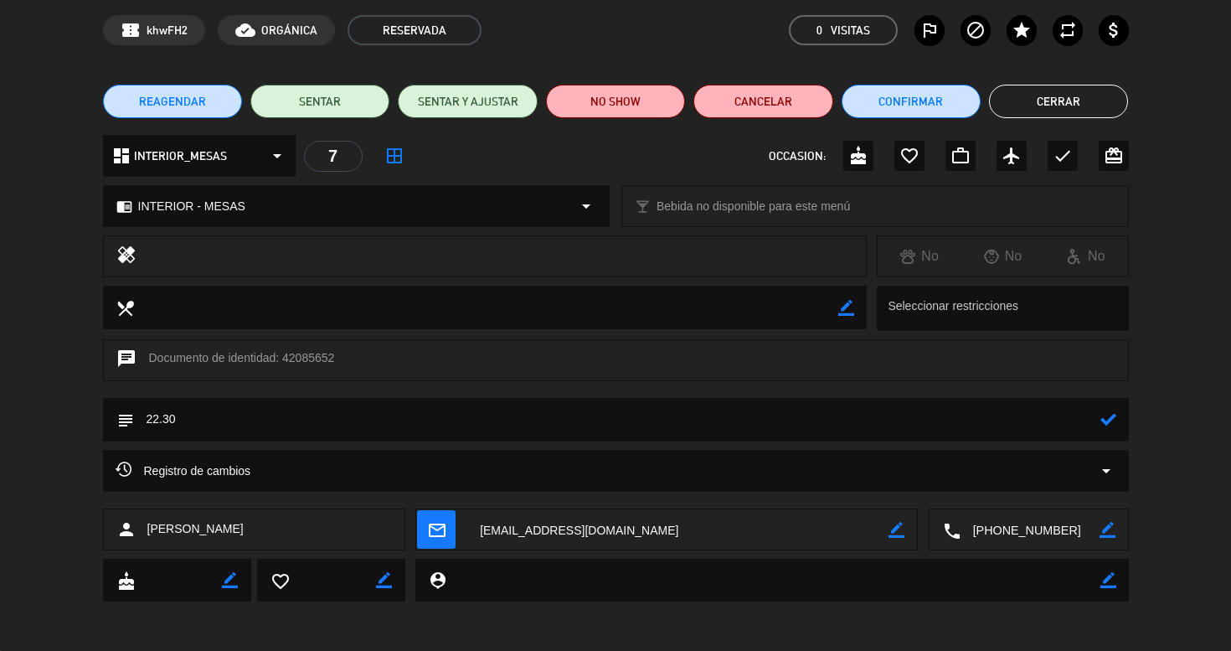
click at [1121, 419] on div "subject" at bounding box center [616, 420] width 1026 height 44
click at [1109, 421] on icon at bounding box center [1109, 419] width 16 height 16
click at [1092, 108] on button "Cerrar" at bounding box center [1058, 102] width 139 height 34
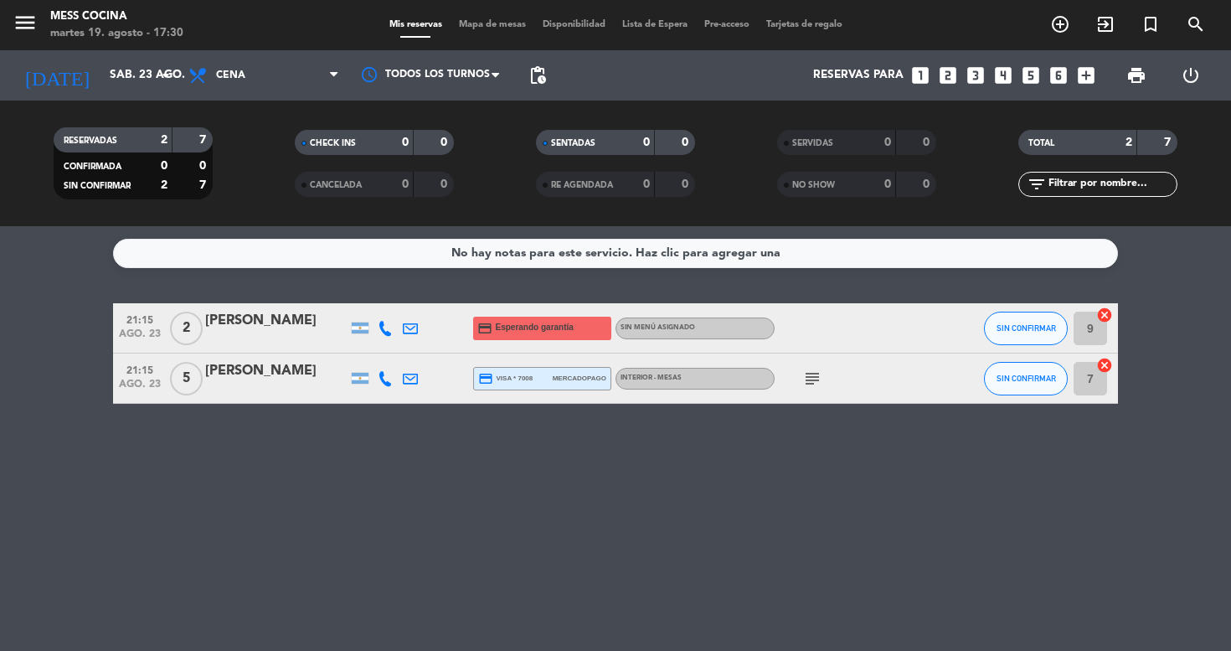
drag, startPoint x: 767, startPoint y: 269, endPoint x: 726, endPoint y: 472, distance: 206.7
click at [726, 472] on div "No hay notas para este servicio. Haz clic para agregar una 21:15 [DATE] 2 [PERS…" at bounding box center [615, 438] width 1231 height 425
drag, startPoint x: 726, startPoint y: 472, endPoint x: 729, endPoint y: 303, distance: 168.4
click at [729, 303] on div "No hay notas para este servicio. Haz clic para agregar una 21:15 [DATE] 2 [PERS…" at bounding box center [615, 438] width 1231 height 425
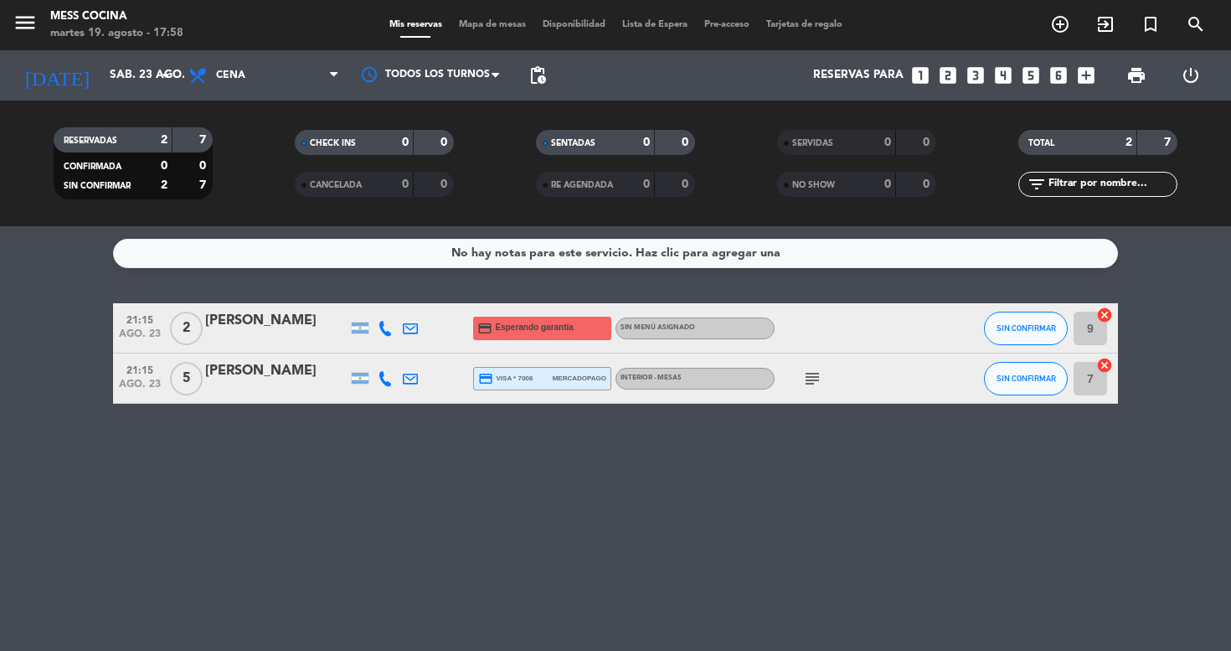
click at [142, 98] on div "[DATE] [DATE] arrow_drop_down" at bounding box center [97, 75] width 168 height 50
click at [144, 91] on div "[DATE] [DATE] arrow_drop_down" at bounding box center [97, 75] width 168 height 37
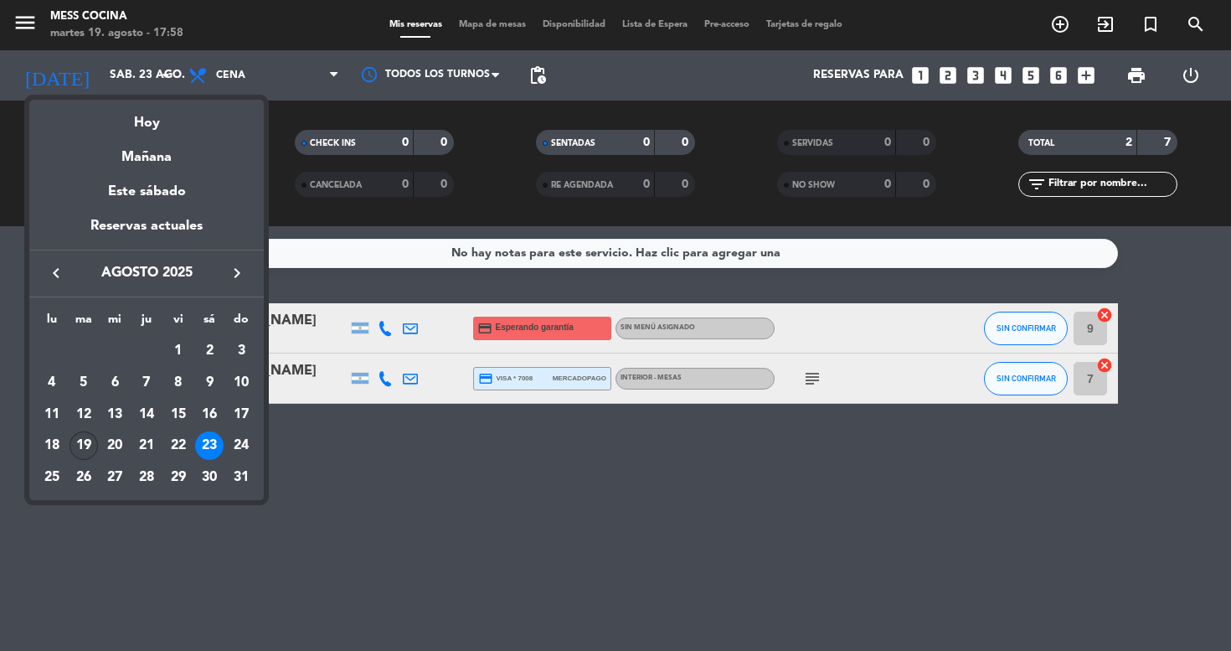
click at [94, 443] on div "19" at bounding box center [84, 445] width 28 height 28
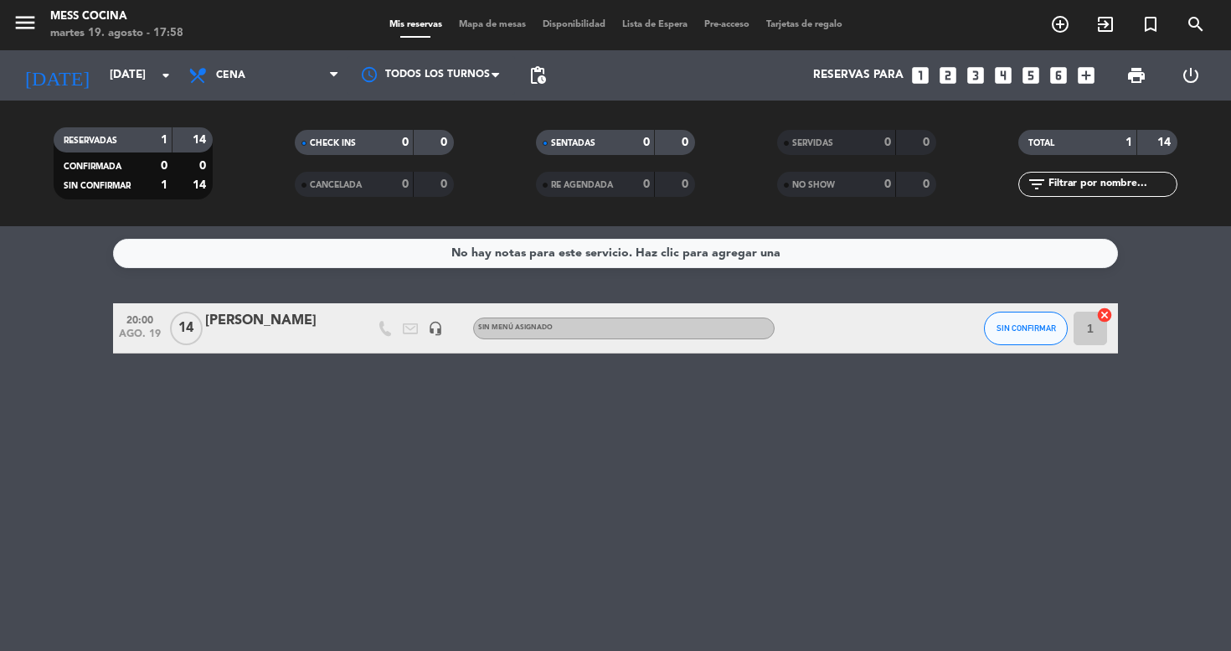
drag, startPoint x: 46, startPoint y: 376, endPoint x: 210, endPoint y: 486, distance: 197.5
click at [210, 486] on div "No hay notas para este servicio. Haz clic para agregar una 20:00 [DATE] [PERSON…" at bounding box center [615, 438] width 1231 height 425
drag, startPoint x: 210, startPoint y: 486, endPoint x: 97, endPoint y: 327, distance: 195.3
click at [97, 327] on div "No hay notas para este servicio. Haz clic para agregar una 20:00 [DATE] [PERSON…" at bounding box center [615, 438] width 1231 height 425
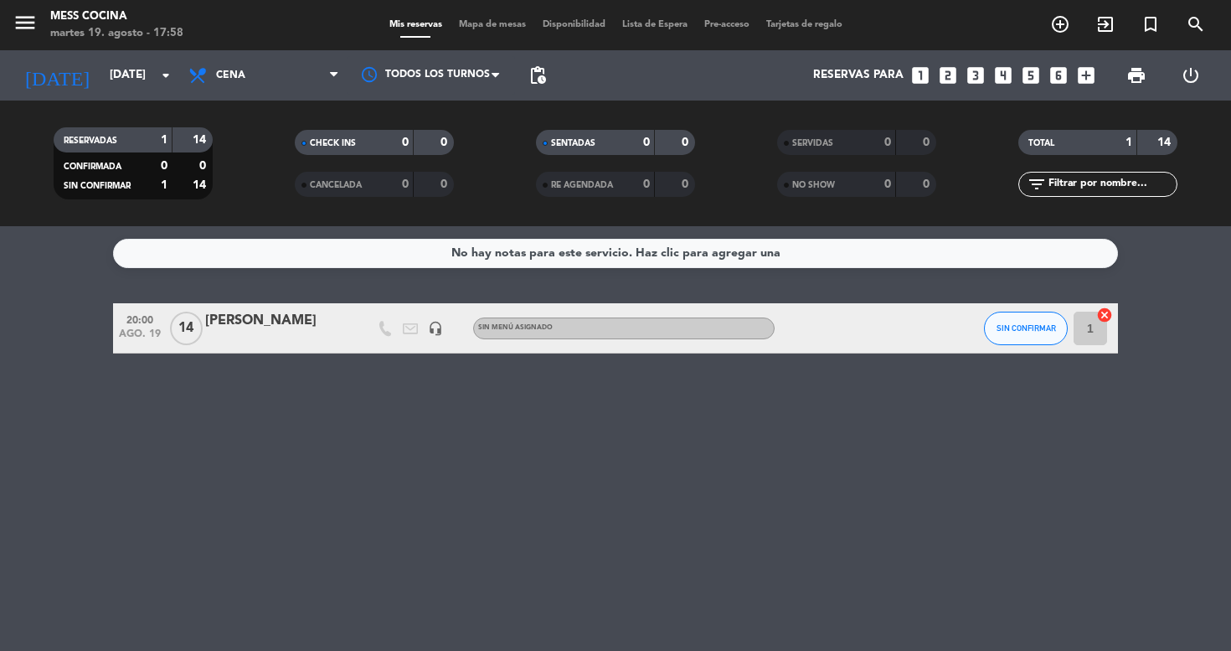
click at [97, 327] on bookings-row "20:00 [DATE] [PERSON_NAME] headset_mic Sin menú asignado SIN CONFIRMAR 1 cancel" at bounding box center [615, 328] width 1231 height 50
drag, startPoint x: 118, startPoint y: 339, endPoint x: 207, endPoint y: 399, distance: 106.9
click at [207, 399] on div "No hay notas para este servicio. Haz clic para agregar una 20:00 [DATE] [PERSON…" at bounding box center [615, 438] width 1231 height 425
click at [206, 399] on div "No hay notas para este servicio. Haz clic para agregar una 20:00 [DATE] [PERSON…" at bounding box center [615, 438] width 1231 height 425
drag, startPoint x: 206, startPoint y: 399, endPoint x: 338, endPoint y: 281, distance: 176.8
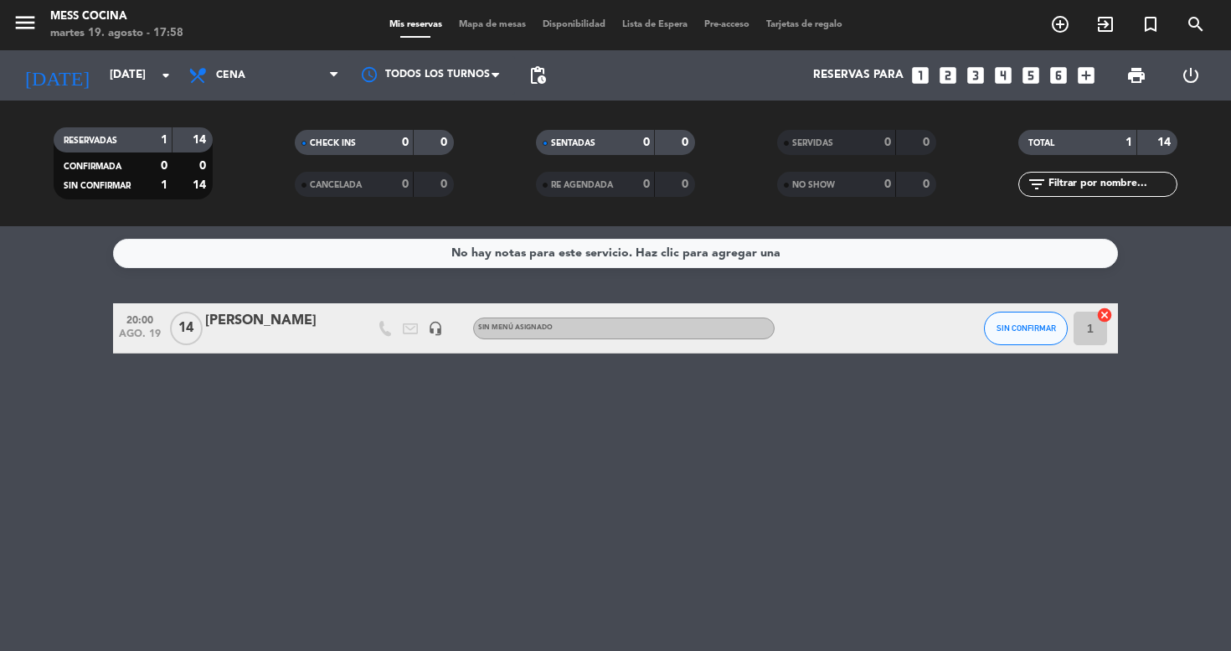
click at [338, 281] on div "No hay notas para este servicio. Haz clic para agregar una 20:00 [DATE] [PERSON…" at bounding box center [615, 438] width 1231 height 425
click at [335, 278] on div "No hay notas para este servicio. Haz clic para agregar una 20:00 [DATE] [PERSON…" at bounding box center [615, 438] width 1231 height 425
click at [184, 103] on div "RESERVADAS 1 14 CONFIRMADA 0 0 SIN CONFIRMAR 1 14 CHECK INS 0 0 CANCELADA 0 0 S…" at bounding box center [615, 164] width 1231 height 126
click at [177, 93] on div "[DATE] [DATE] arrow_drop_down" at bounding box center [97, 75] width 168 height 37
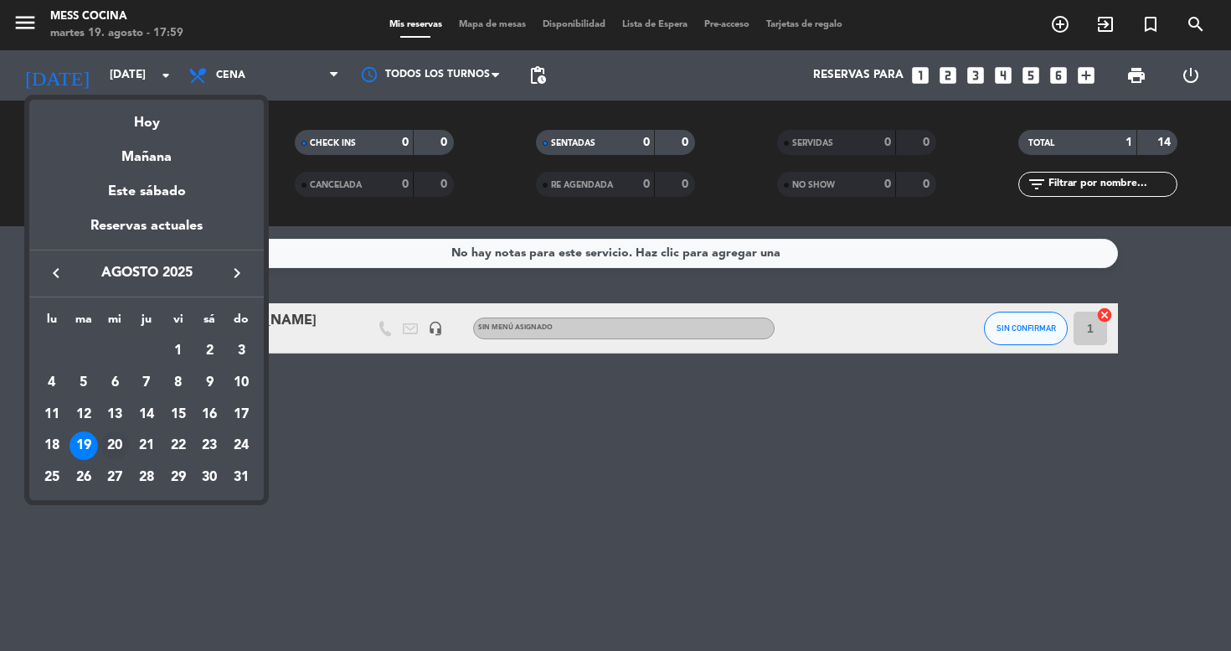
click at [117, 441] on div "20" at bounding box center [115, 445] width 28 height 28
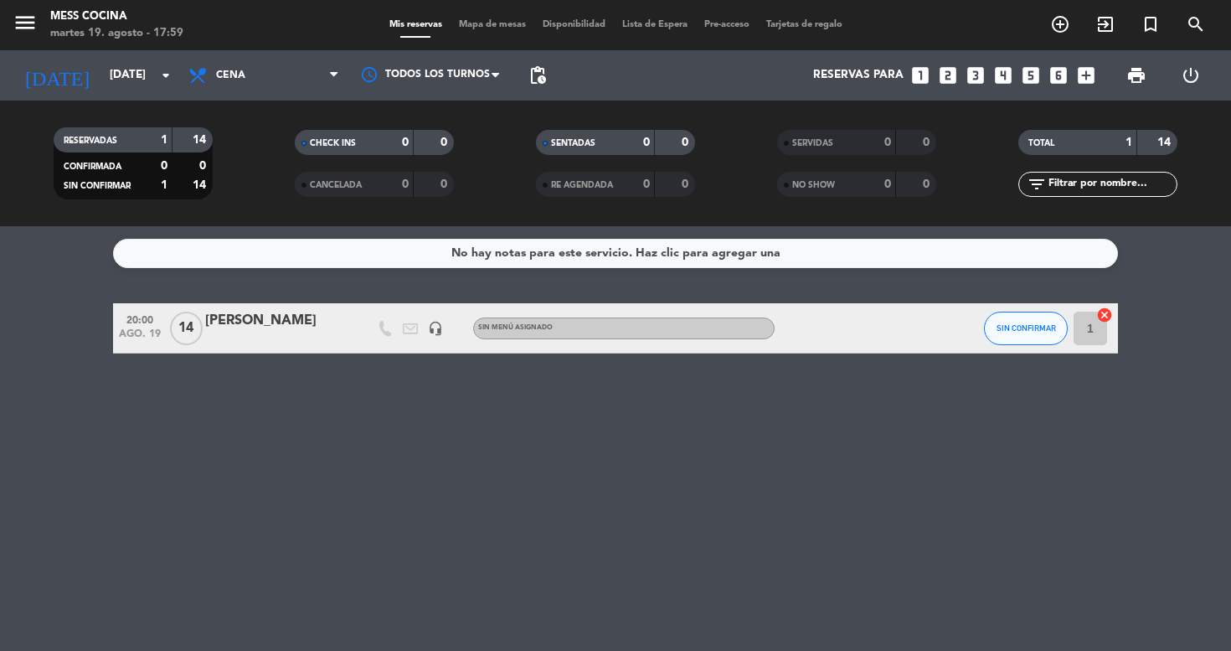
type input "mié. 20 ago."
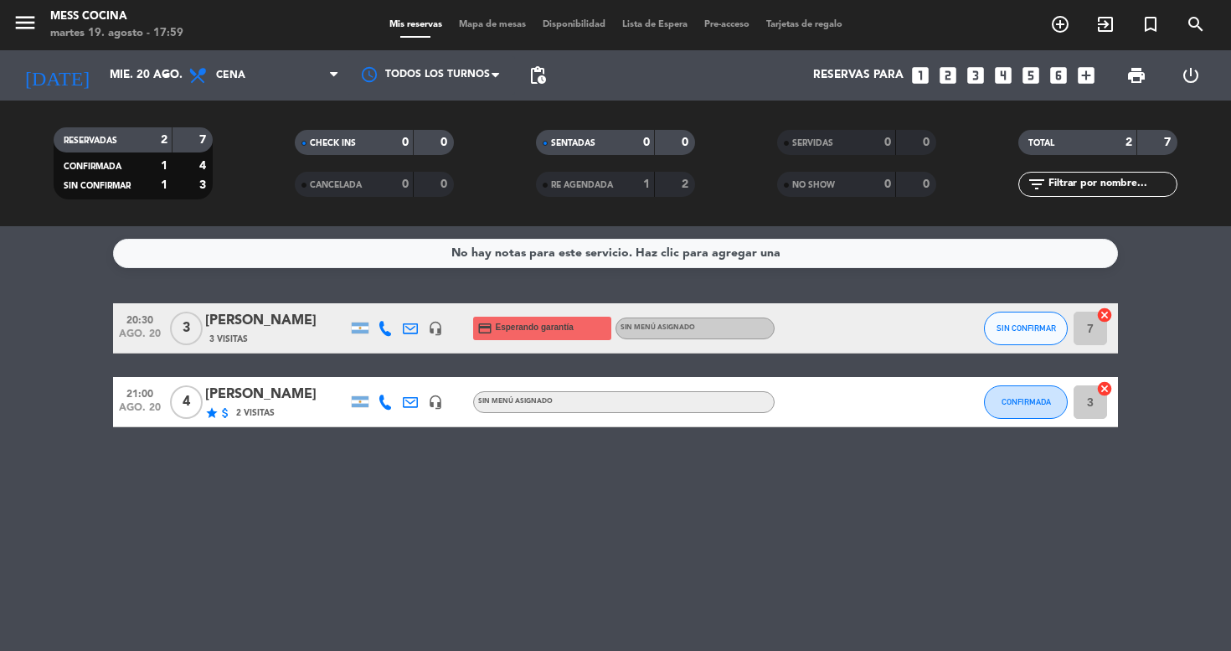
click at [289, 340] on div "3 Visitas" at bounding box center [276, 339] width 142 height 14
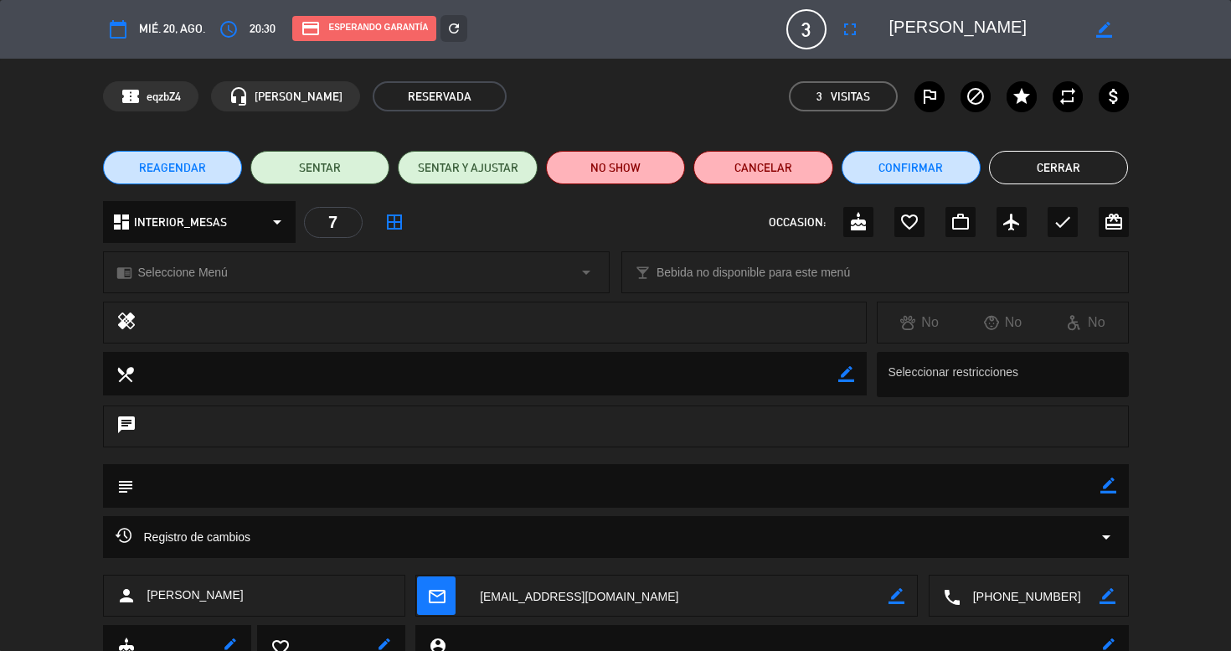
click at [1102, 486] on icon "border_color" at bounding box center [1109, 486] width 16 height 16
click at [994, 482] on textarea at bounding box center [617, 485] width 967 height 43
type textarea "mesa 5 no mover"
click at [1108, 486] on icon at bounding box center [1109, 486] width 16 height 16
click at [1082, 148] on div "REAGENDAR SENTAR SENTAR Y AJUSTAR NO SHOW Cancelar Confirmar Cerrar" at bounding box center [615, 167] width 1231 height 67
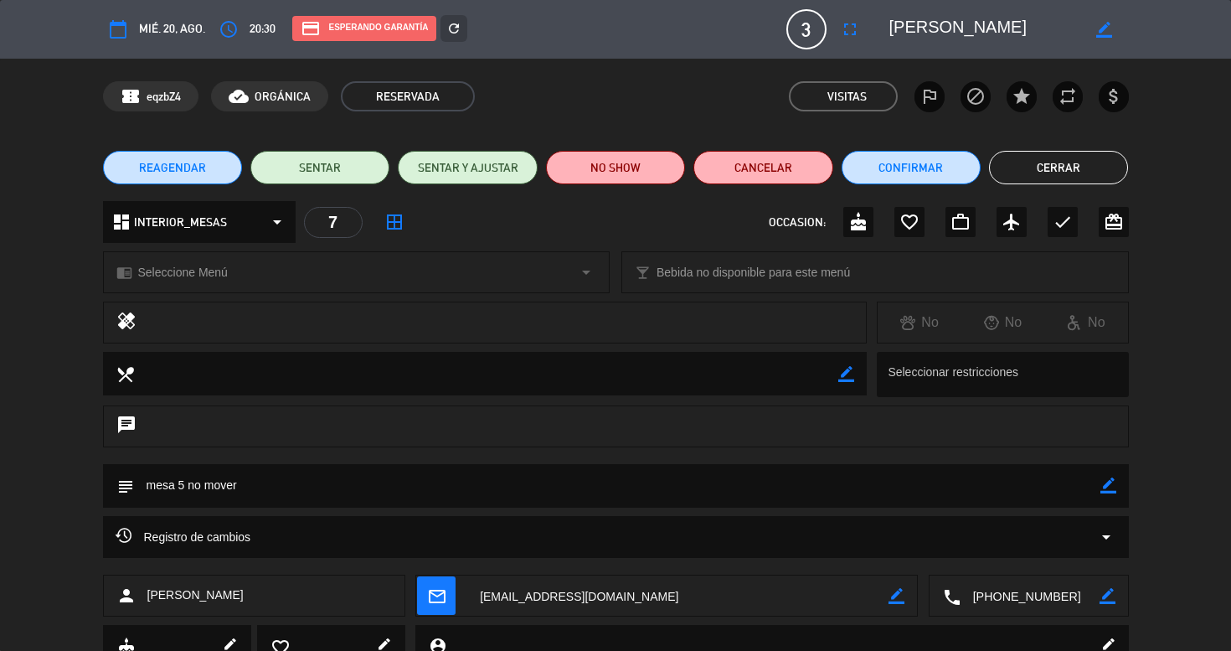
click at [1082, 156] on button "Cerrar" at bounding box center [1058, 168] width 139 height 34
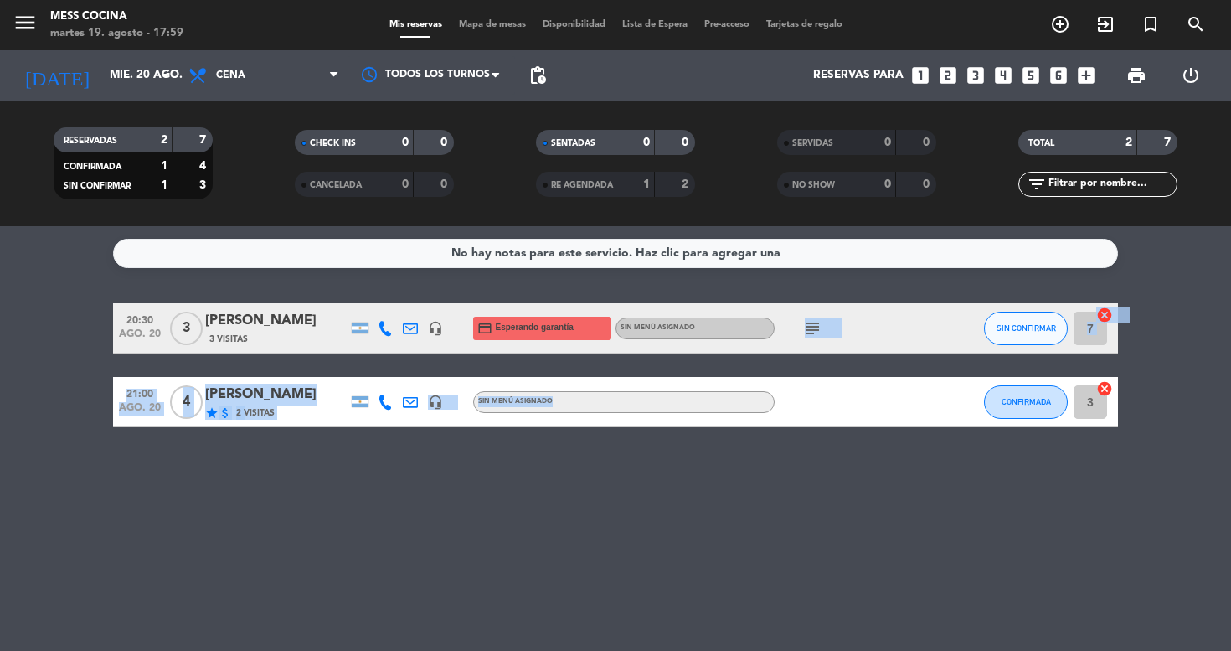
drag, startPoint x: 763, startPoint y: 431, endPoint x: 829, endPoint y: 276, distance: 167.4
click at [829, 276] on div "No hay notas para este servicio. Haz clic para agregar una 20:30 [DATE] 3 [PERS…" at bounding box center [615, 438] width 1231 height 425
click at [483, 27] on span "Mapa de mesas" at bounding box center [493, 24] width 84 height 9
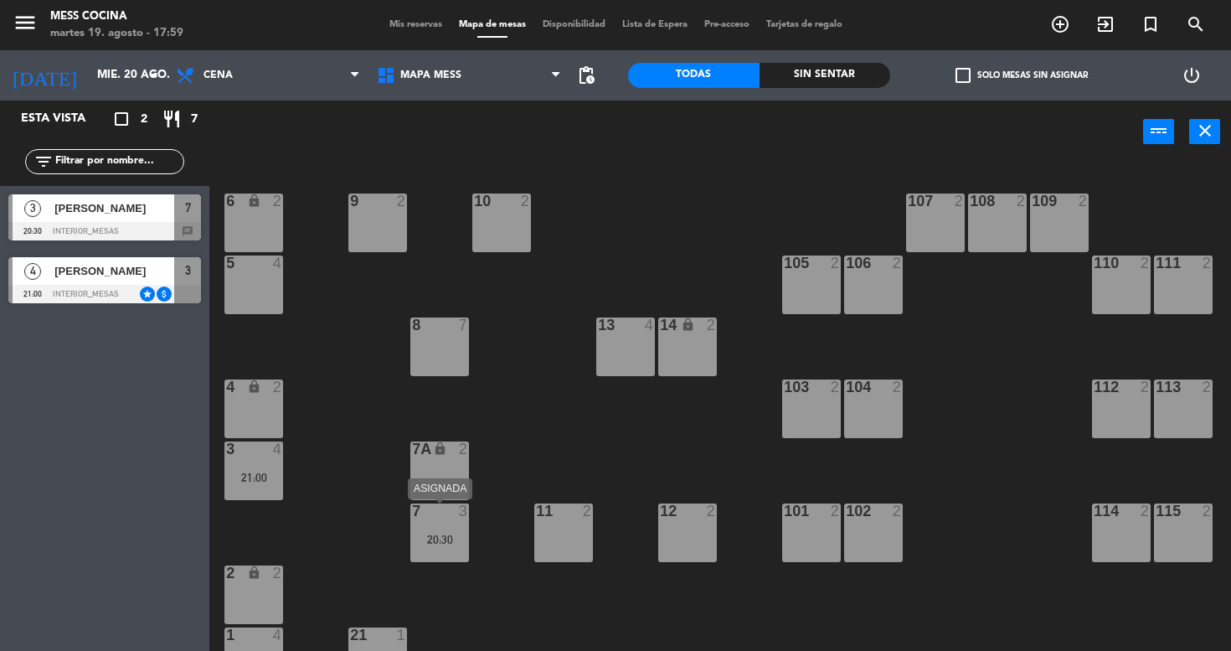
click at [444, 555] on div "7 3 20:30" at bounding box center [439, 532] width 59 height 59
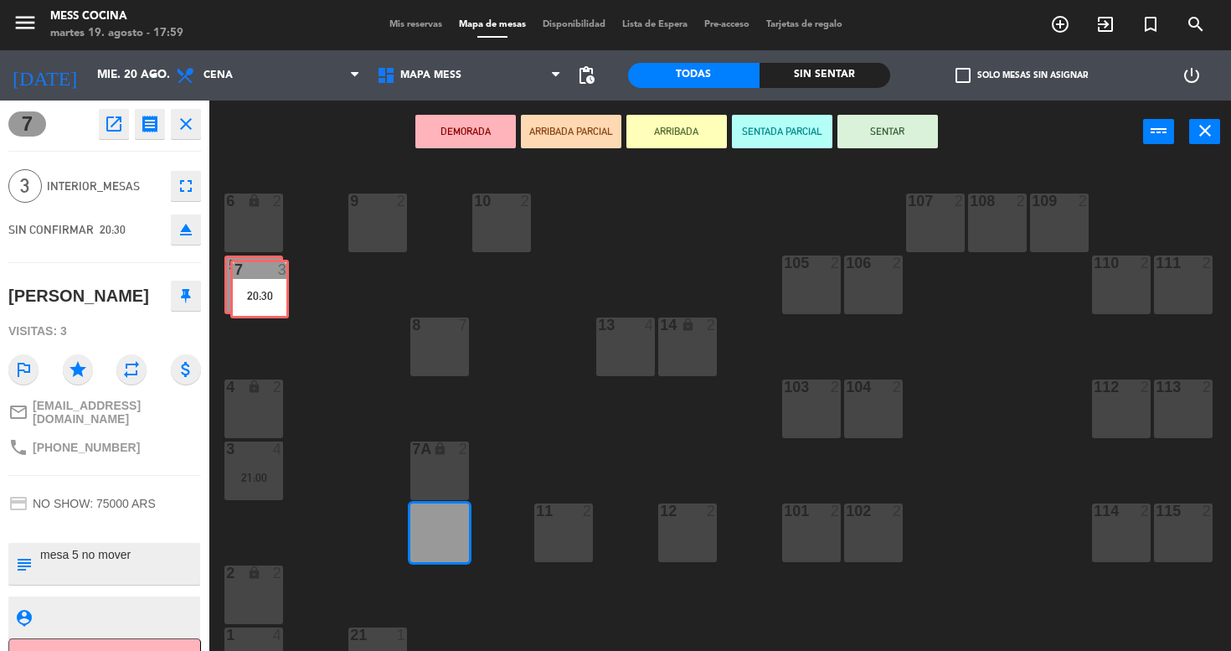
drag, startPoint x: 444, startPoint y: 555, endPoint x: 264, endPoint y: 311, distance: 303.1
click at [264, 311] on div "6 lock 2 9 2 10 2 107 2 108 2 109 2 5 4 105 2 106 2 110 2 111 2 13 4 8 7 14 loc…" at bounding box center [726, 408] width 1009 height 488
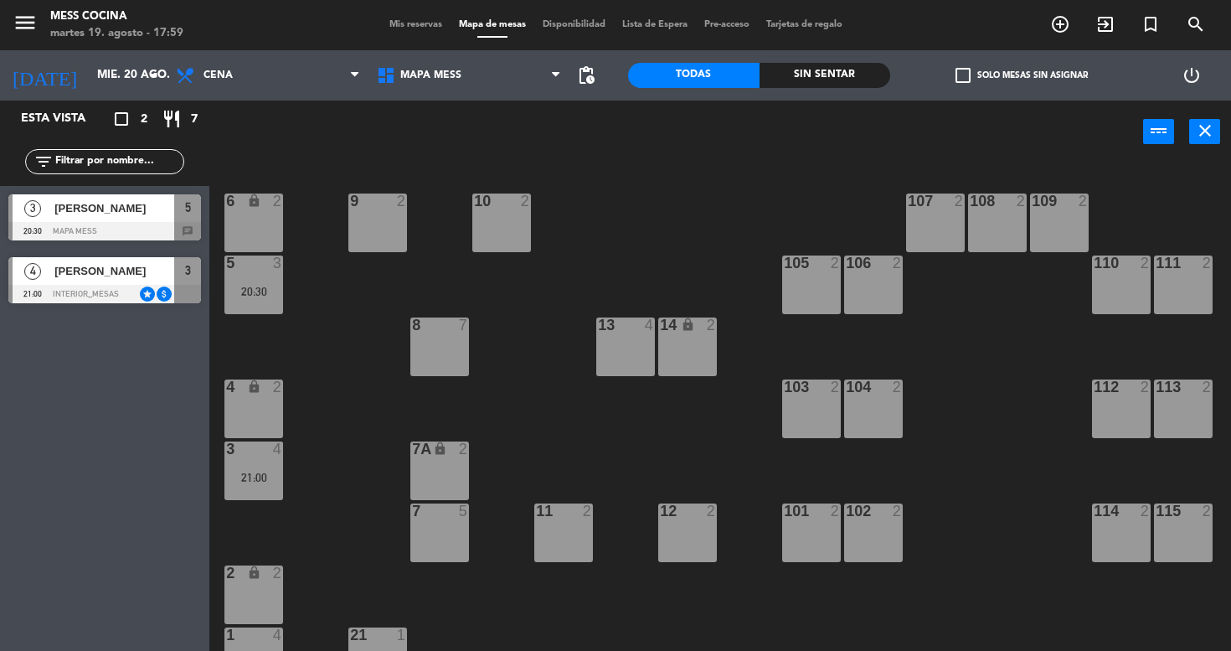
click at [432, 18] on div "Mis reservas Mapa de mesas Disponibilidad Lista de Espera Pre-acceso Tarjetas d…" at bounding box center [616, 25] width 470 height 15
click at [426, 23] on span "Mis reservas" at bounding box center [416, 24] width 70 height 9
